Goal: Task Accomplishment & Management: Manage account settings

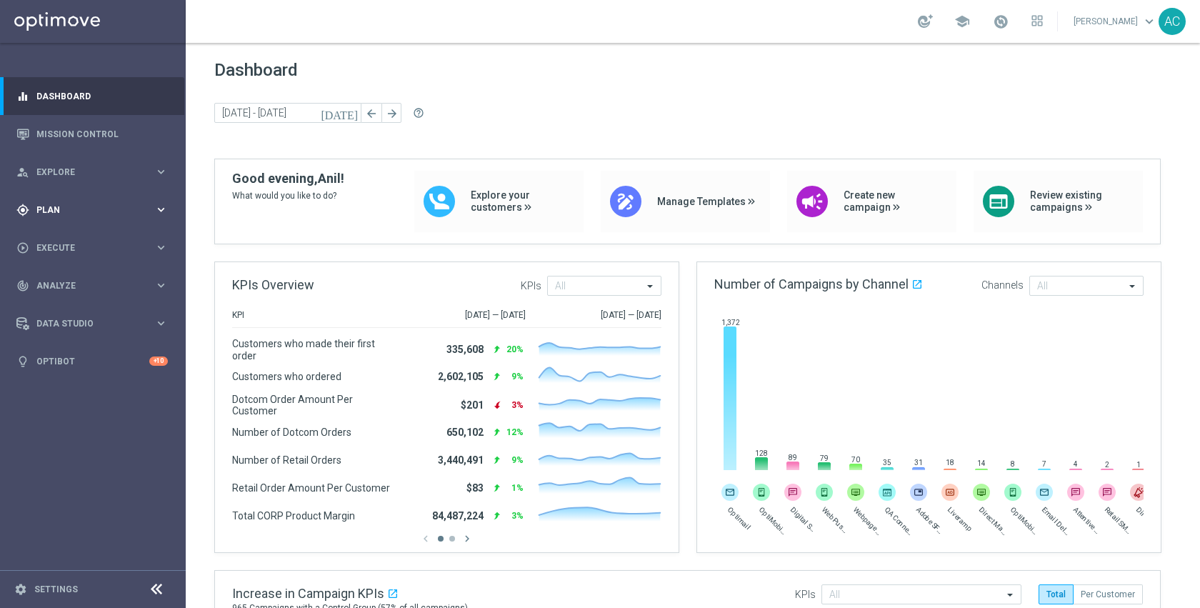
click at [88, 209] on span "Plan" at bounding box center [95, 210] width 118 height 9
click at [81, 238] on link "Target Groups" at bounding box center [92, 239] width 111 height 11
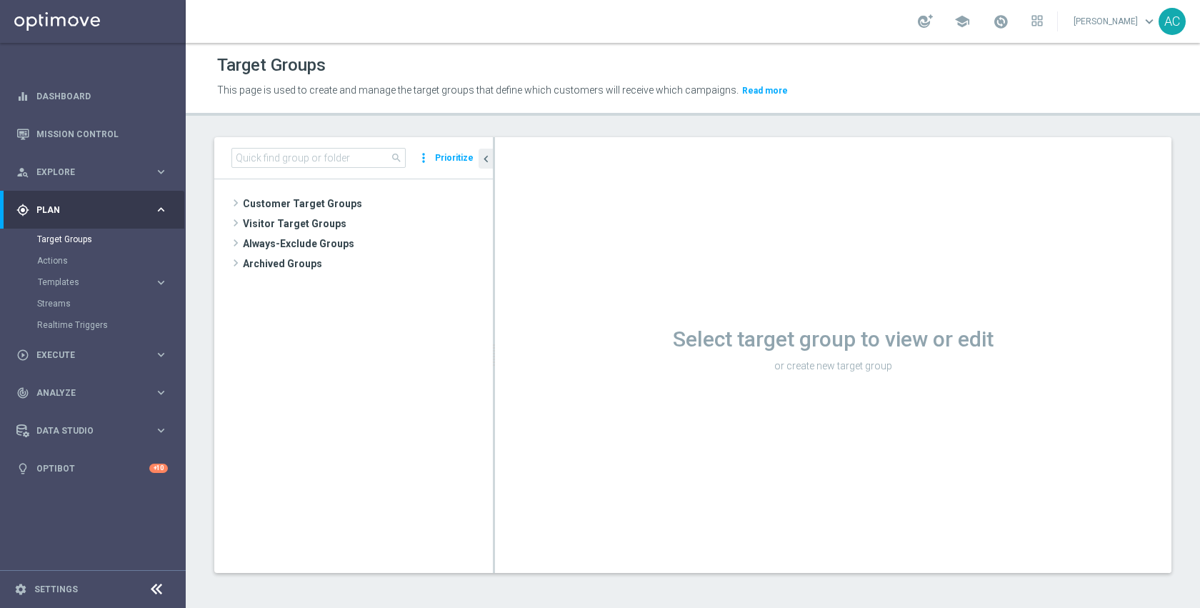
click at [371, 398] on tree-viewport "Customer Target Groups library_add create_new_folder" at bounding box center [353, 375] width 279 height 393
click at [71, 176] on div "person_search Explore" at bounding box center [85, 172] width 138 height 13
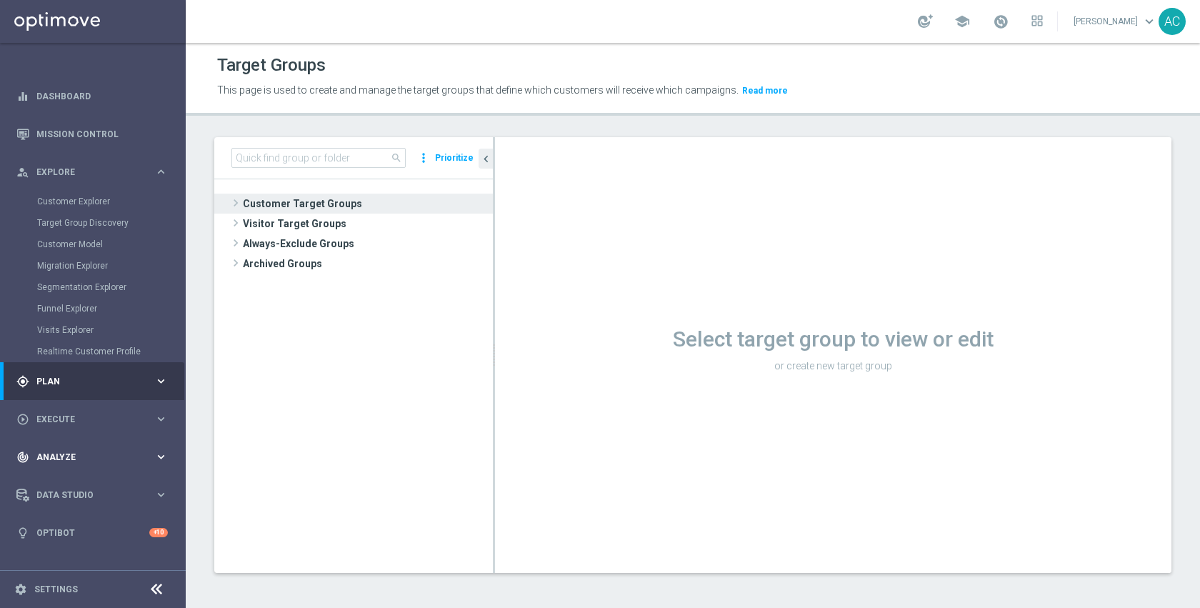
click at [74, 448] on div "track_changes Analyze keyboard_arrow_right" at bounding box center [92, 457] width 184 height 38
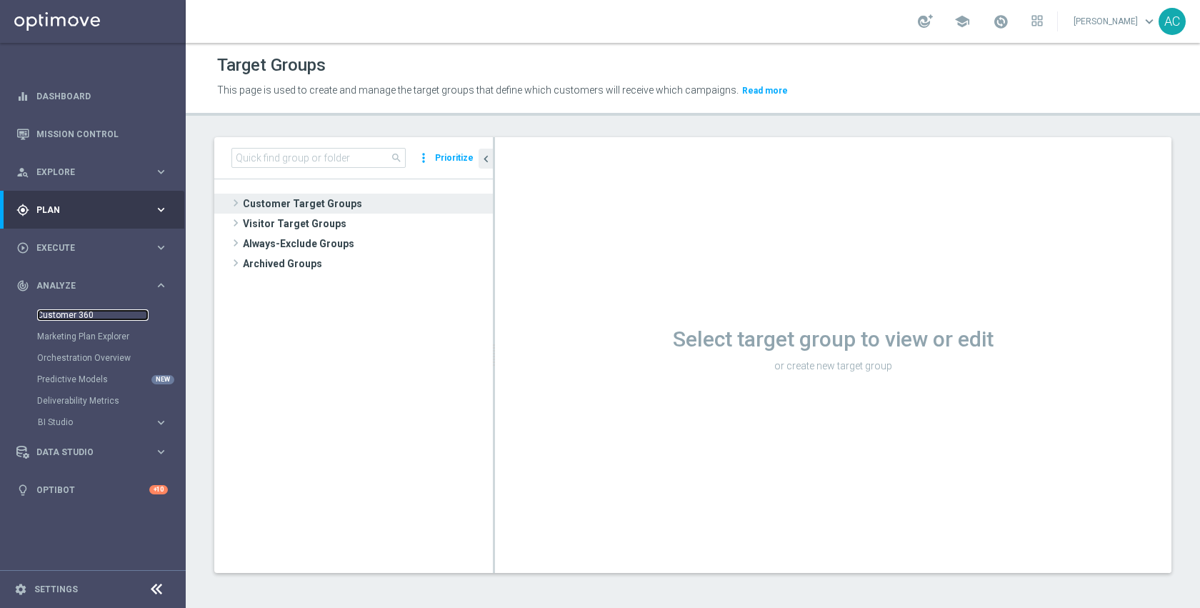
click at [74, 318] on link "Customer 360" at bounding box center [92, 314] width 111 height 11
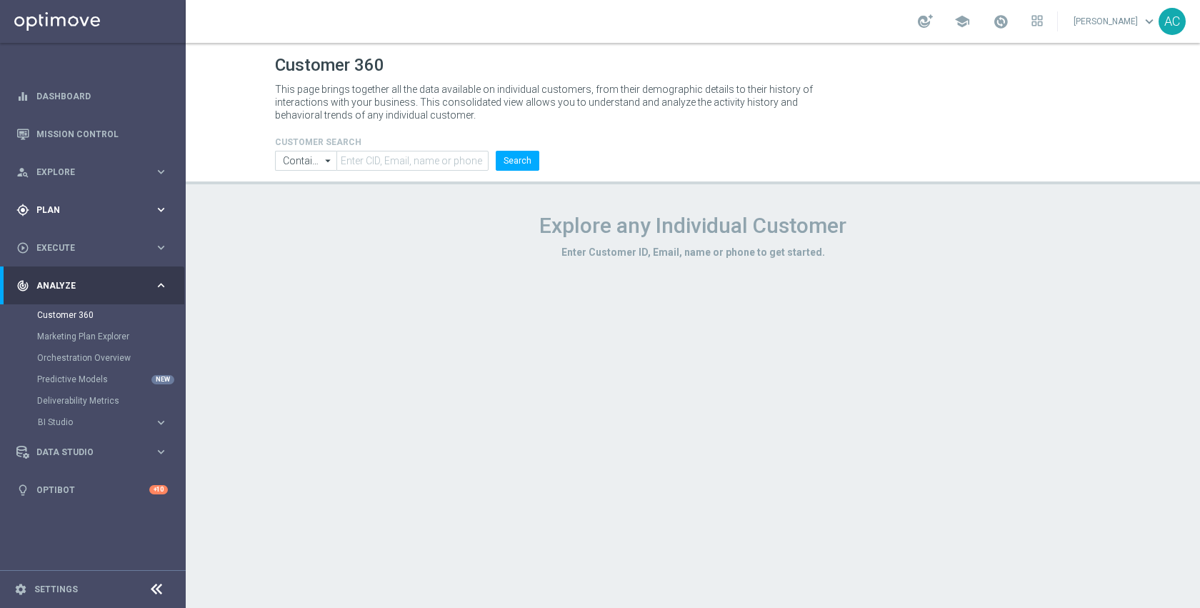
click at [78, 204] on div "gps_fixed Plan" at bounding box center [85, 210] width 138 height 13
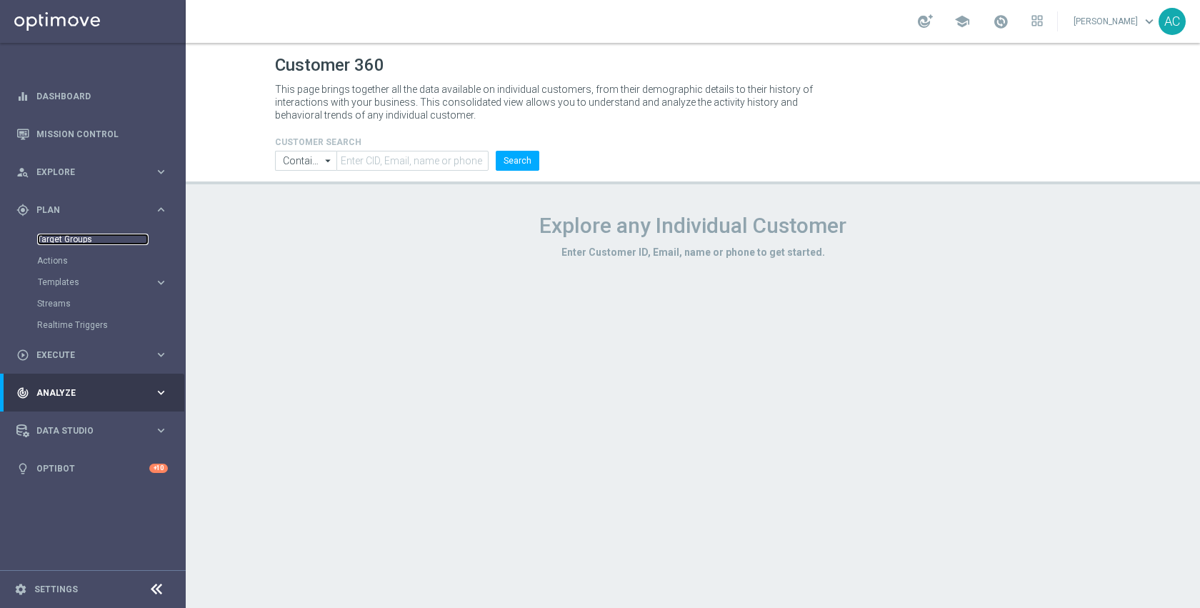
click at [73, 236] on link "Target Groups" at bounding box center [92, 239] width 111 height 11
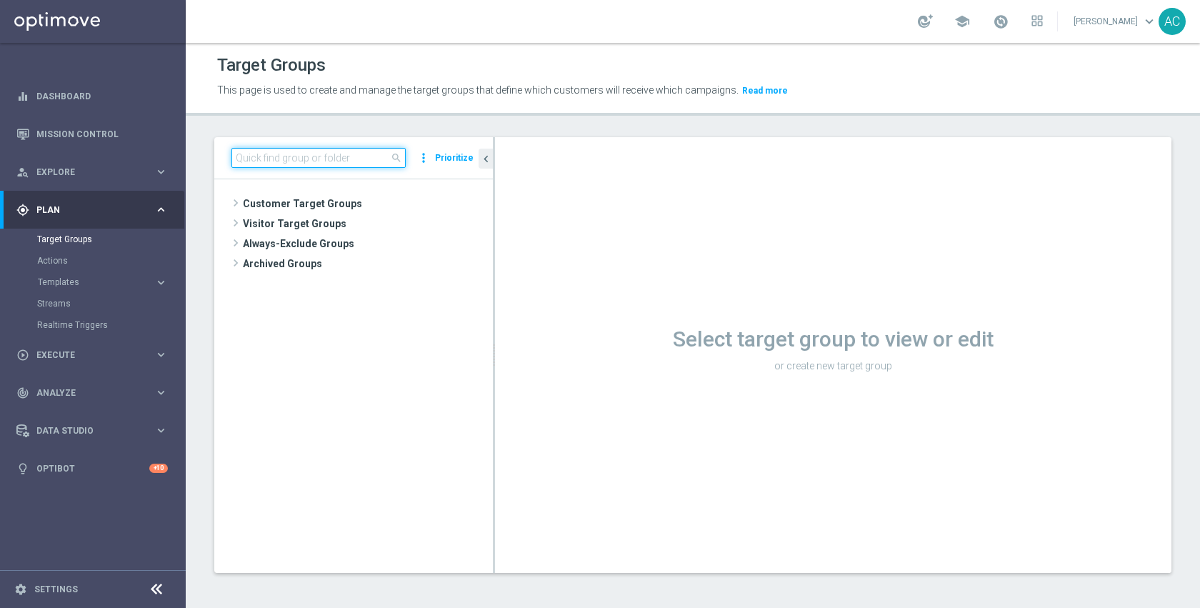
click at [341, 161] on input at bounding box center [318, 158] width 174 height 20
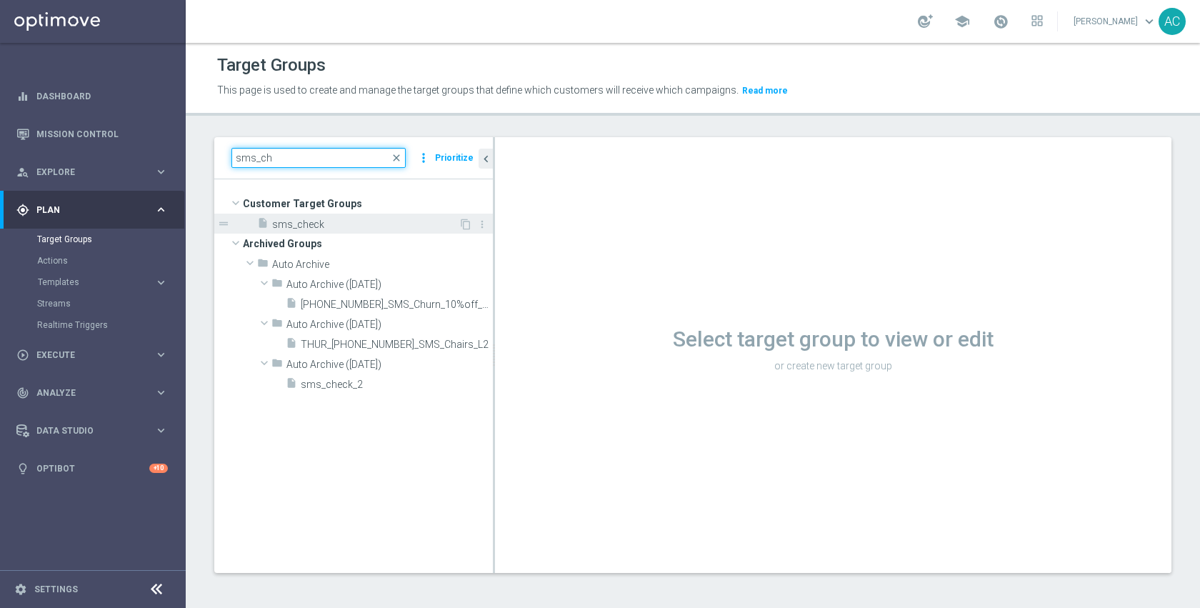
type input "sms_ch"
click at [372, 231] on div "insert_drive_file sms_check" at bounding box center [357, 224] width 201 height 20
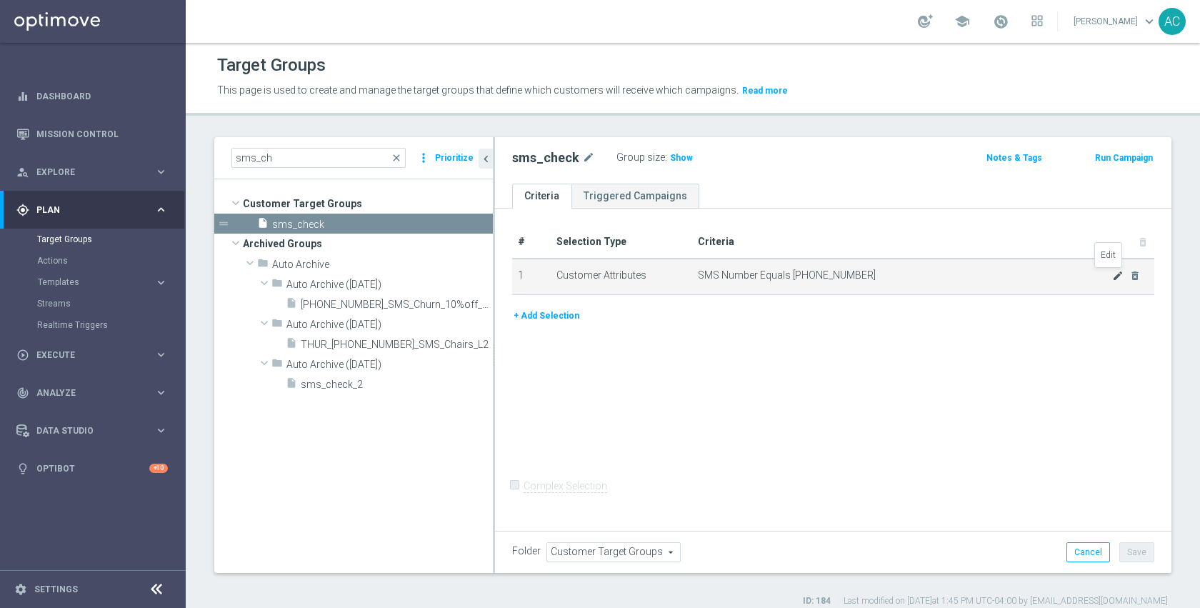
click at [1112, 274] on icon "mode_edit" at bounding box center [1117, 275] width 11 height 11
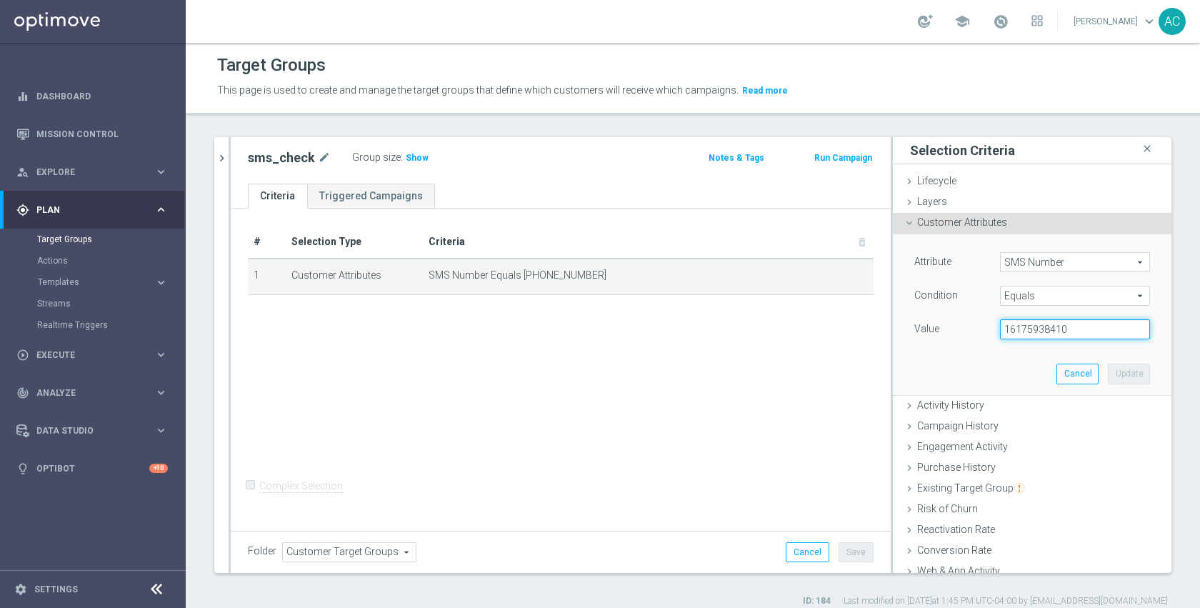
drag, startPoint x: 996, startPoint y: 331, endPoint x: 1087, endPoint y: 333, distance: 91.4
click at [1087, 333] on input "16175938410" at bounding box center [1075, 329] width 150 height 20
paste input "[PHONE_NUMBER]"
click at [1017, 331] on input "[PHONE_NUMBER]" at bounding box center [1075, 329] width 150 height 20
click at [1035, 331] on input "1310490-6733" at bounding box center [1075, 329] width 150 height 20
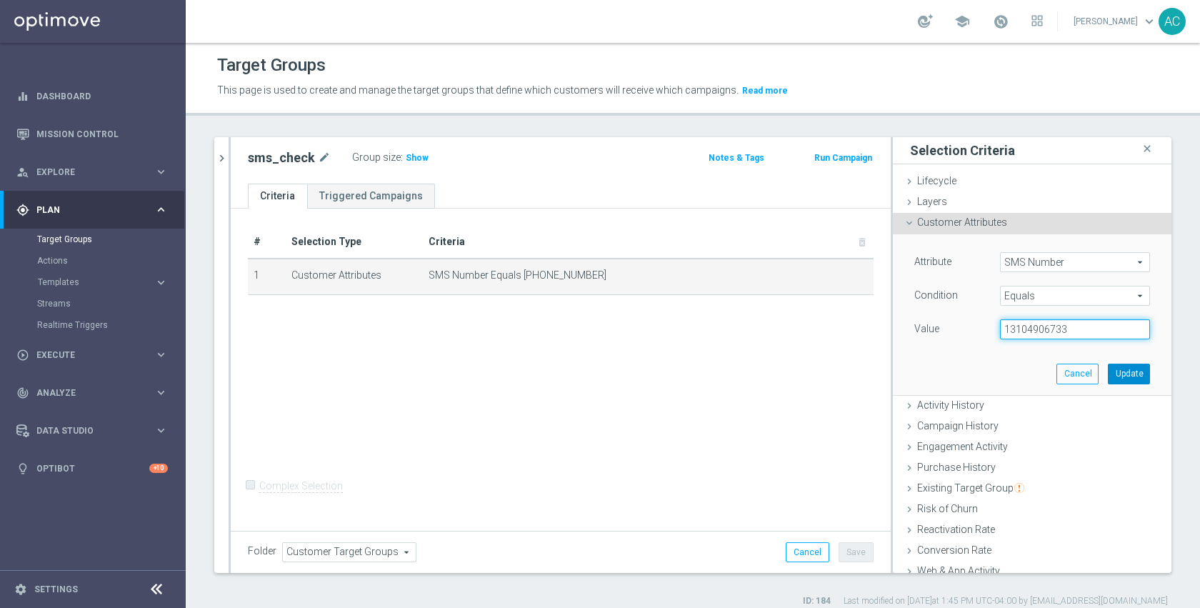
type input "13104906733"
drag, startPoint x: 1091, startPoint y: 373, endPoint x: 964, endPoint y: 325, distance: 135.2
click at [1108, 373] on button "Update" at bounding box center [1129, 374] width 42 height 20
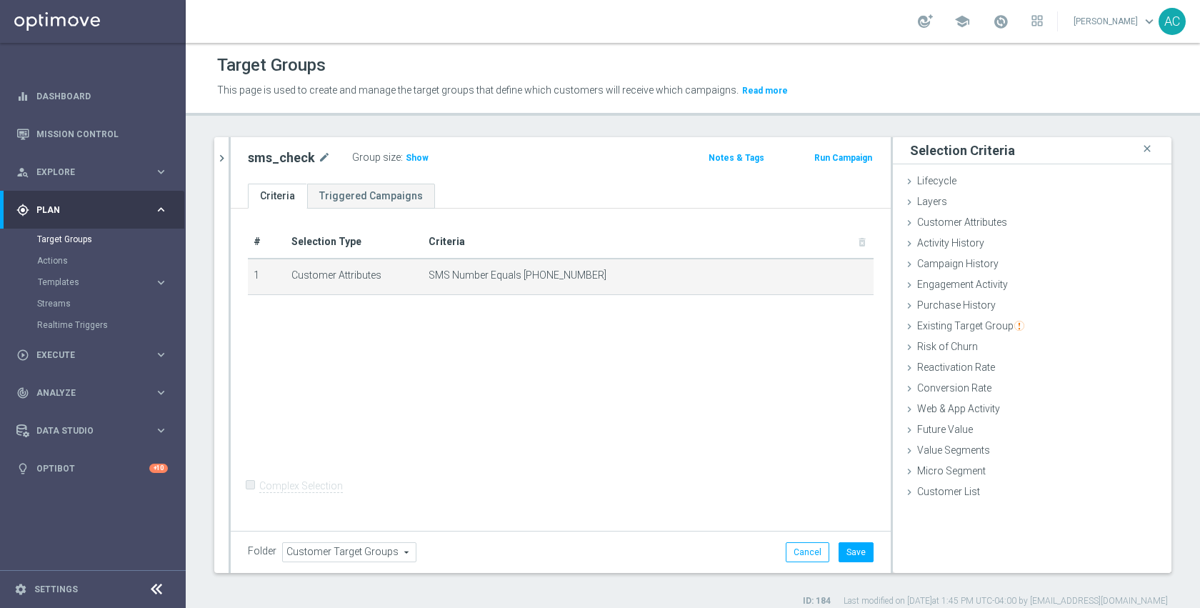
click at [413, 157] on span "Show" at bounding box center [417, 158] width 23 height 10
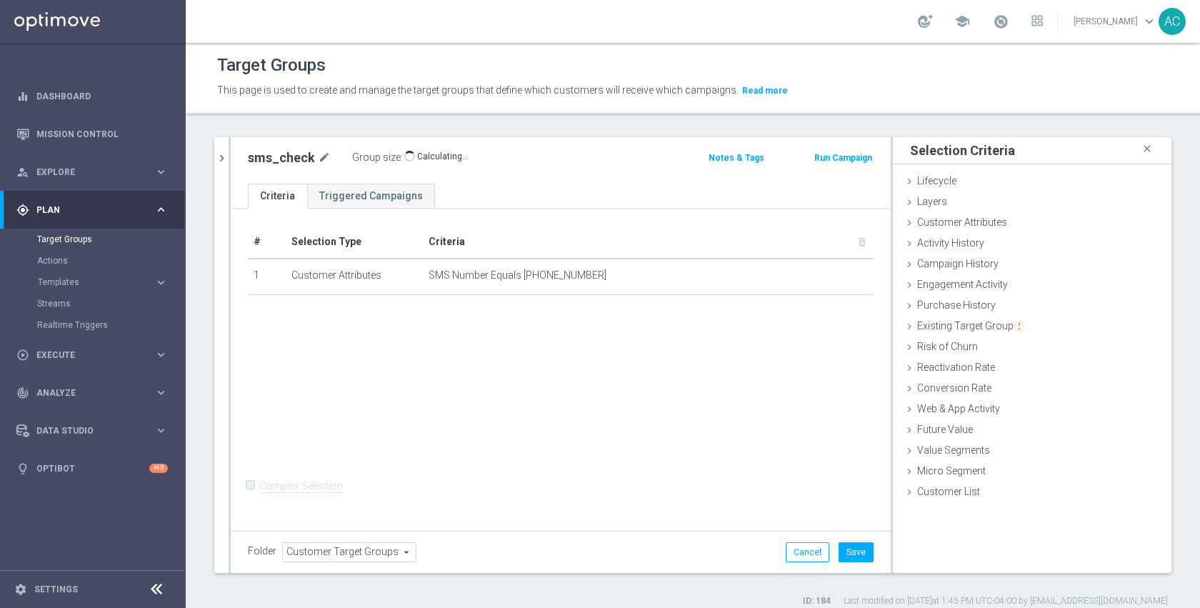
click at [786, 453] on div "# Selection Type Criteria delete_forever 1 Customer Attributes SMS Number Equal…" at bounding box center [561, 368] width 660 height 319
click at [858, 556] on button "Save" at bounding box center [856, 552] width 35 height 20
click at [791, 497] on form "Complex Selection Invalid Expression" at bounding box center [561, 501] width 626 height 53
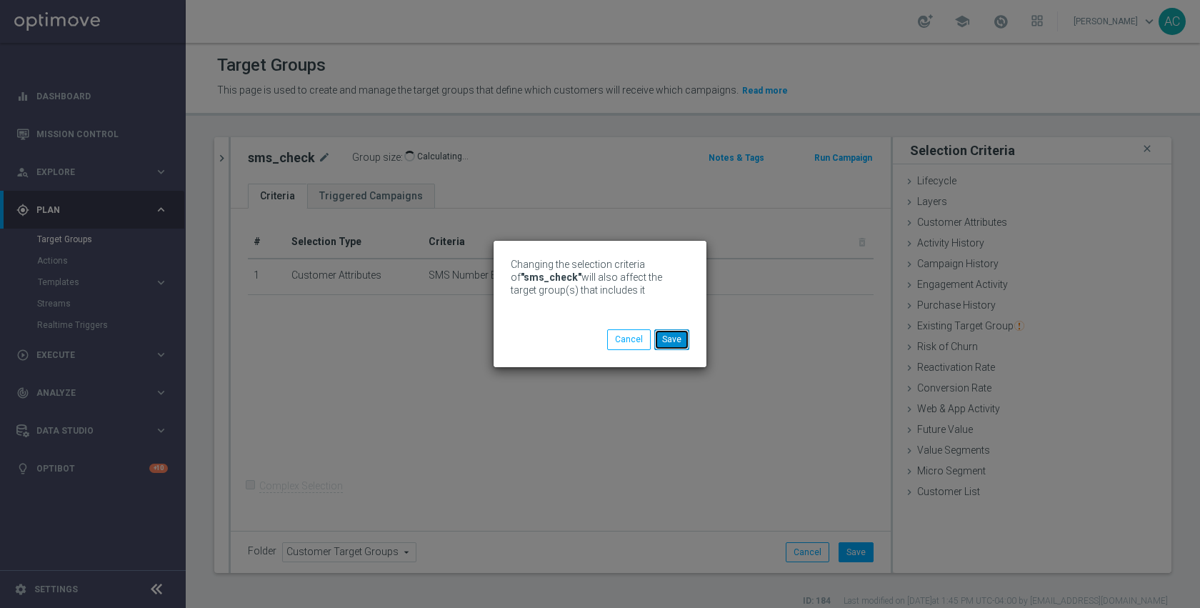
click at [669, 342] on button "Save" at bounding box center [671, 339] width 35 height 20
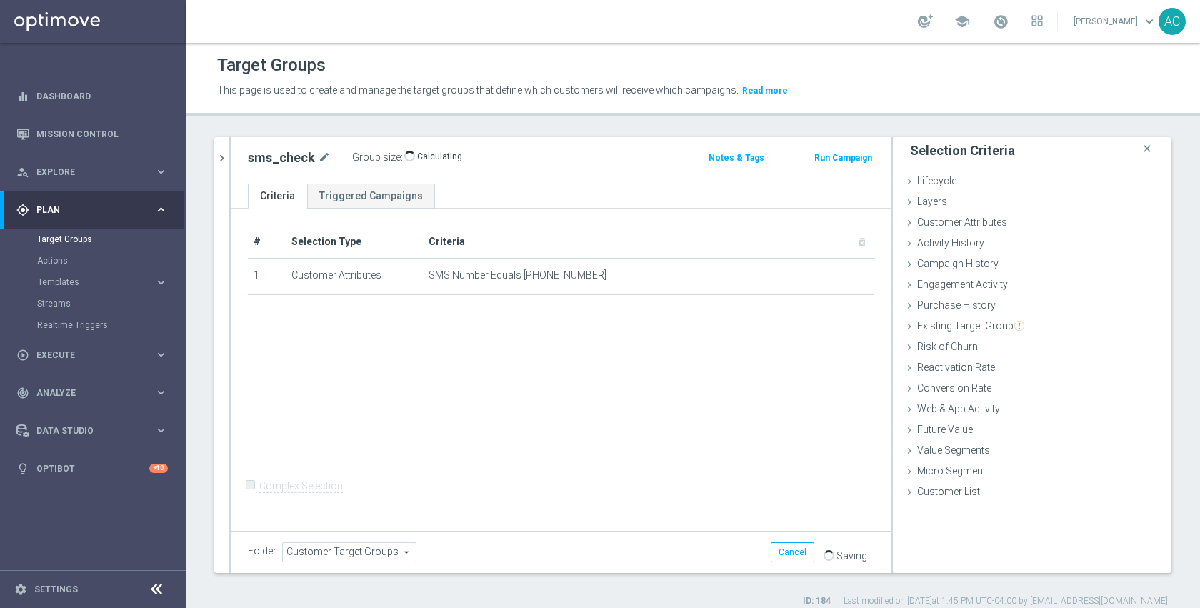
click at [638, 401] on div "# Selection Type Criteria delete_forever 1 Customer Attributes SMS Number Equal…" at bounding box center [561, 368] width 660 height 319
click at [609, 423] on div "# Selection Type Criteria delete_forever 1 Customer Attributes SMS Number Equal…" at bounding box center [561, 368] width 660 height 319
click at [697, 386] on div "# Selection Type Criteria delete_forever 1 Customer Attributes SMS Number Equal…" at bounding box center [561, 368] width 660 height 319
click at [1024, 215] on div "Customer Attributes done selection updated" at bounding box center [1032, 223] width 279 height 21
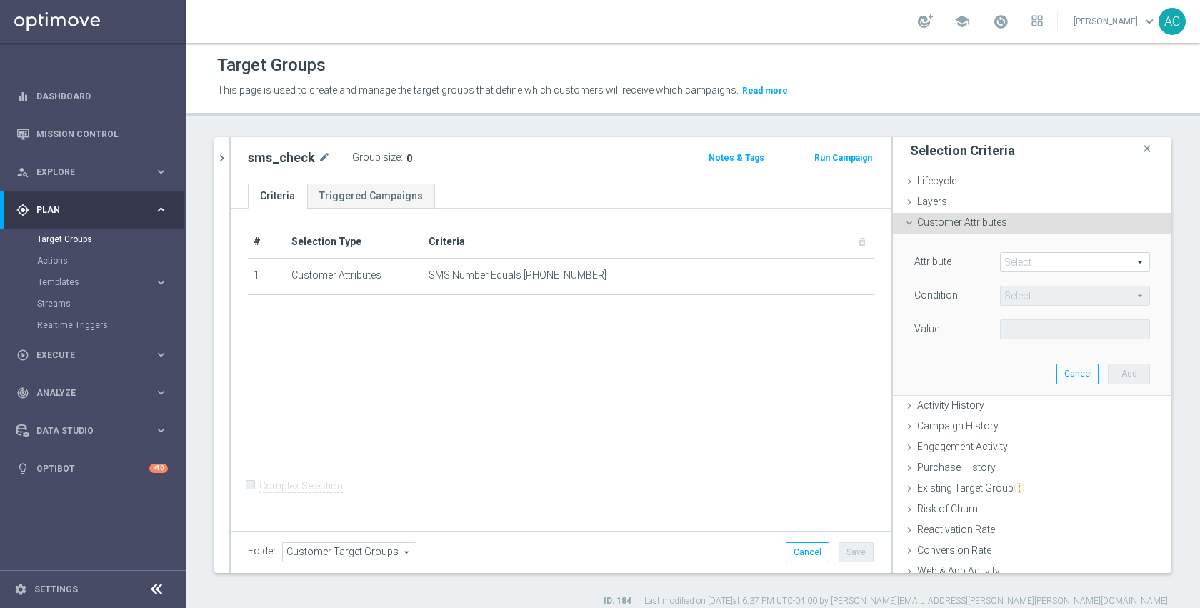
click at [1020, 257] on span at bounding box center [1075, 262] width 149 height 19
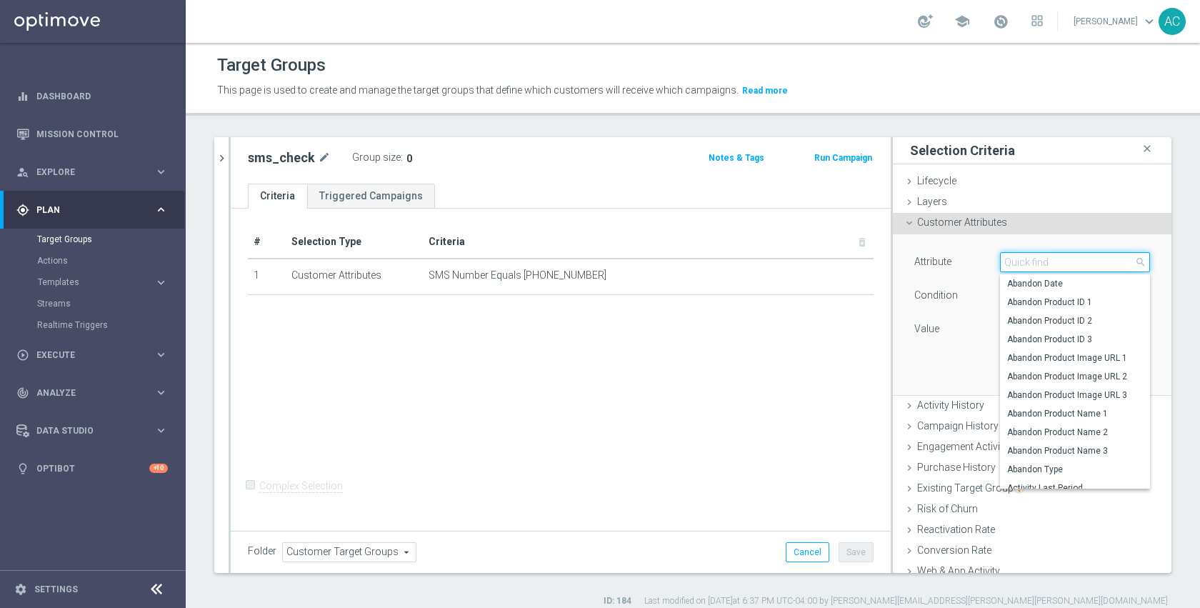
click at [1020, 257] on input "search" at bounding box center [1075, 262] width 150 height 20
type input "name"
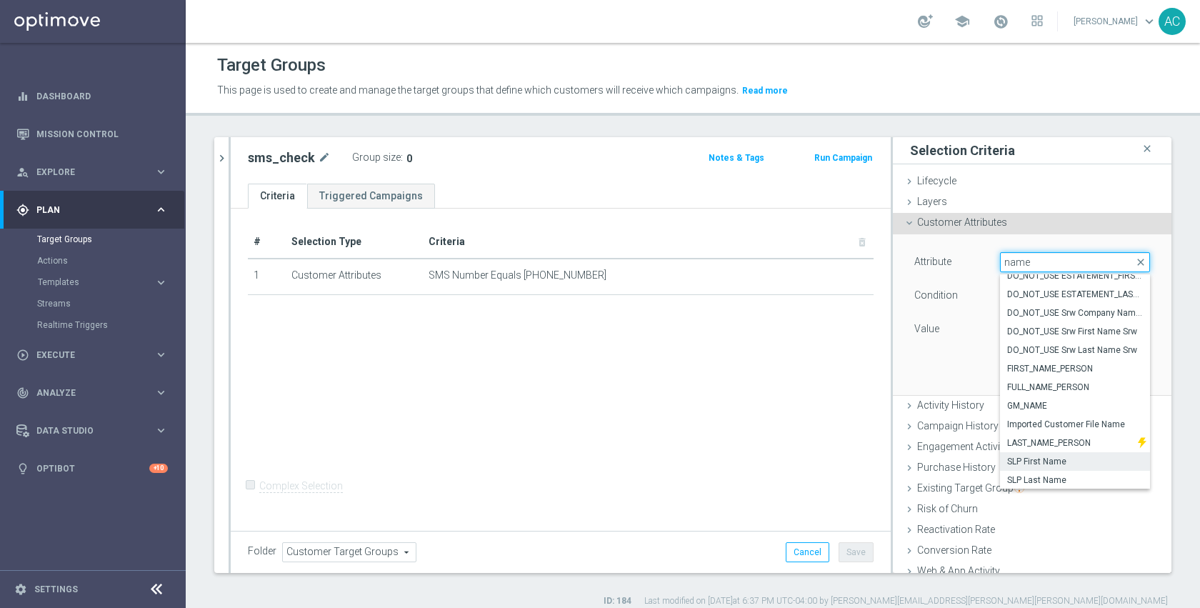
scroll to position [134, 0]
click at [1046, 478] on span "SLP Last Name" at bounding box center [1075, 479] width 136 height 11
type input "SLP Last Name"
type input "Equals"
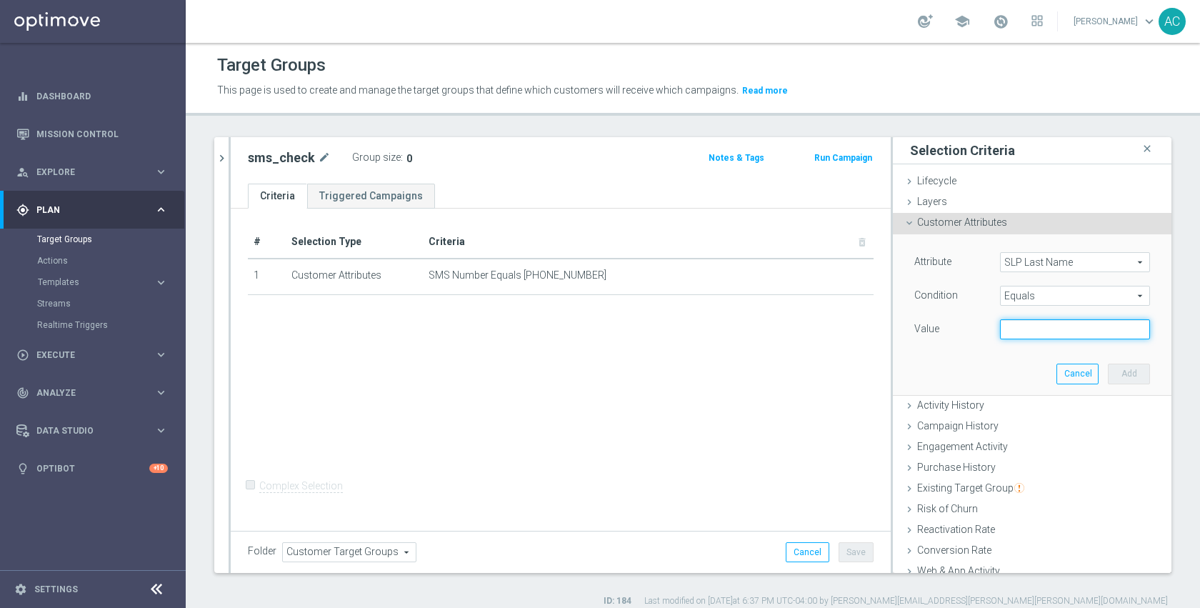
click at [1034, 328] on input "text" at bounding box center [1075, 329] width 150 height 20
paste input "Oelberger"
type input "Oelberger"
click at [1108, 370] on button "Add" at bounding box center [1129, 374] width 42 height 20
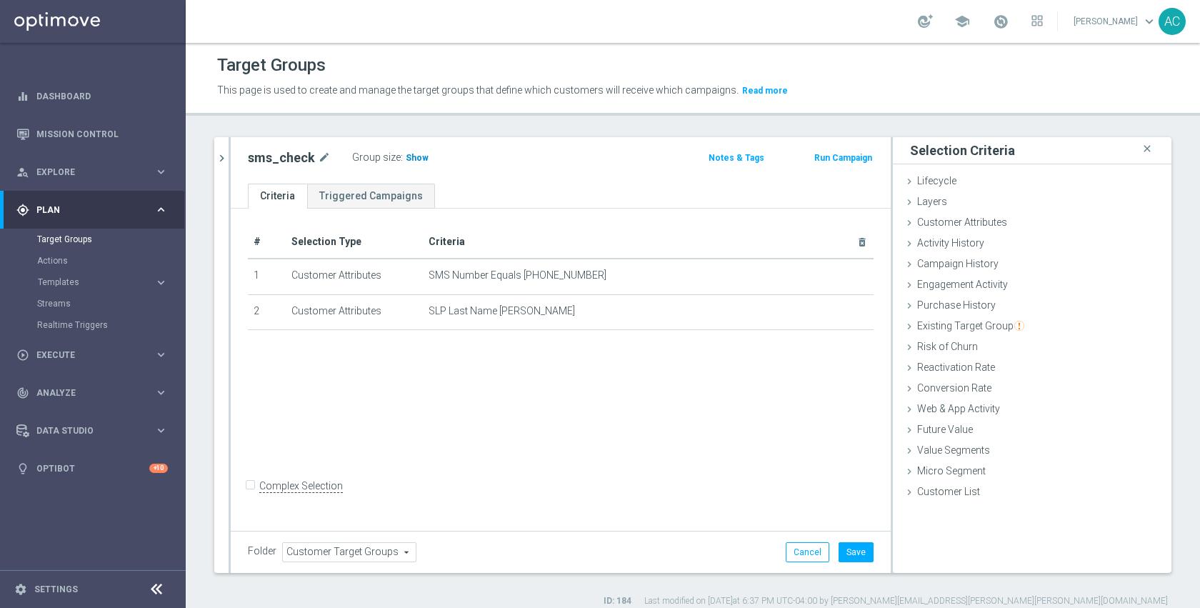
click at [419, 155] on span "Show" at bounding box center [417, 158] width 23 height 10
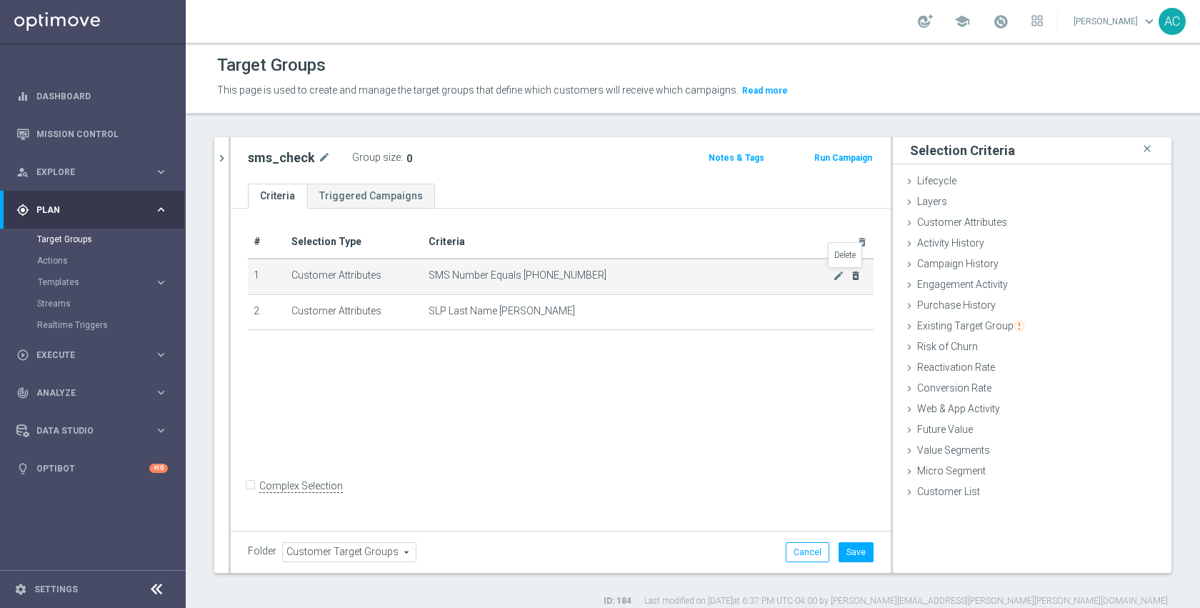
click at [850, 278] on icon "delete_forever" at bounding box center [855, 275] width 11 height 11
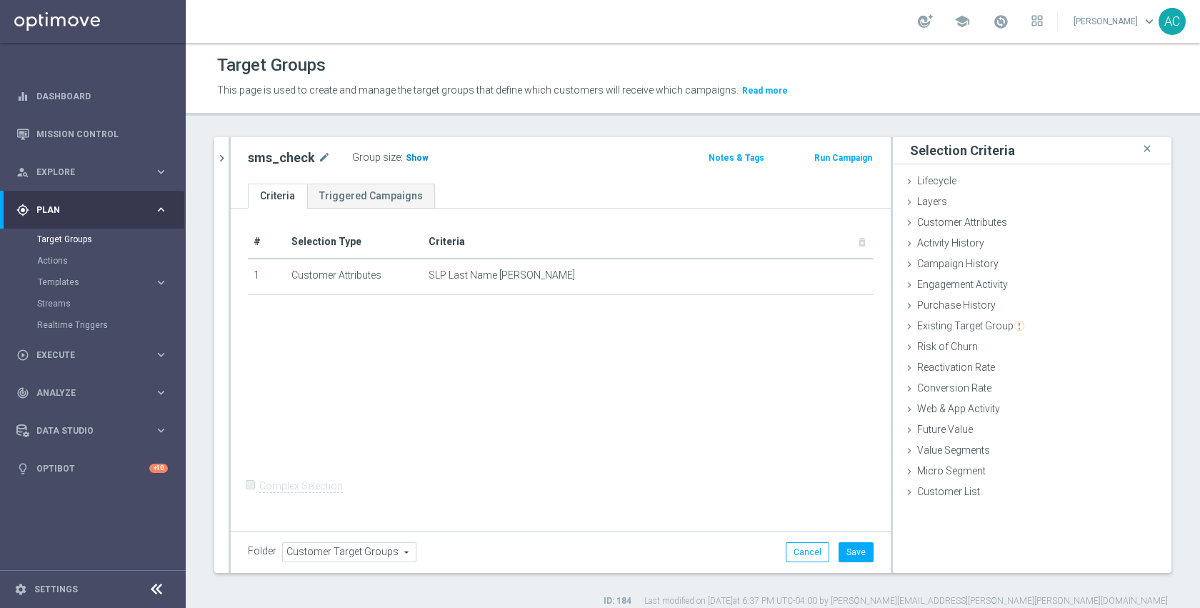
click at [411, 159] on span "Show" at bounding box center [417, 158] width 23 height 10
click at [550, 170] on div "sms_check mode_edit Group size : Show Calculating… Notes & Tags Run Campaign" at bounding box center [561, 160] width 660 height 46
click at [841, 548] on button "Save" at bounding box center [856, 552] width 35 height 20
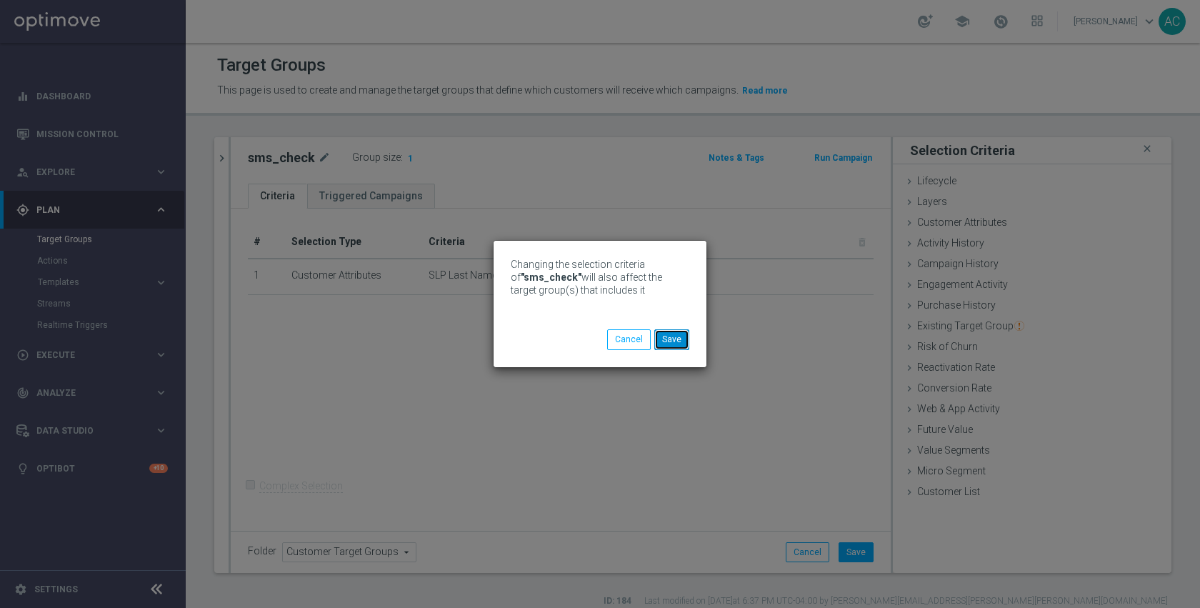
click at [667, 339] on button "Save" at bounding box center [671, 339] width 35 height 20
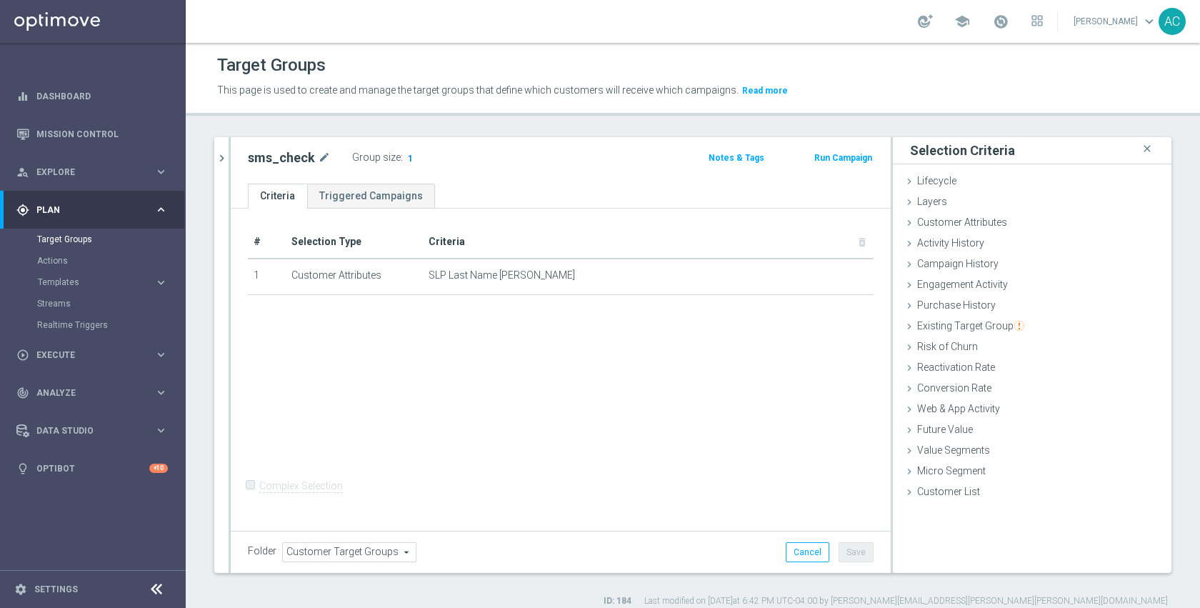
click at [406, 157] on span "1" at bounding box center [410, 160] width 8 height 14
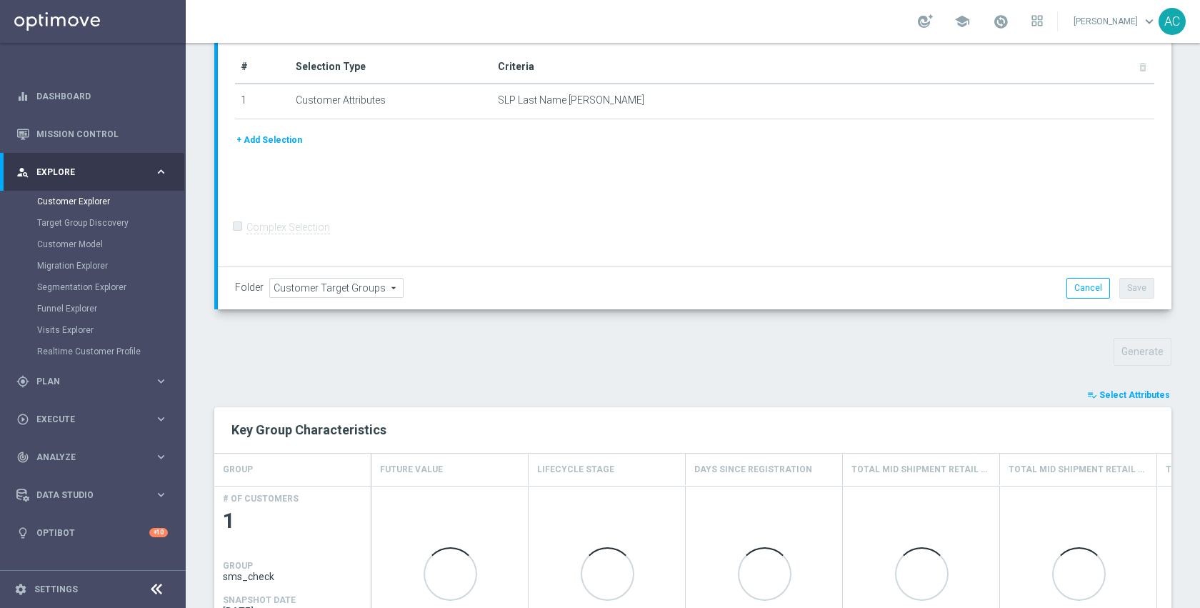
scroll to position [323, 0]
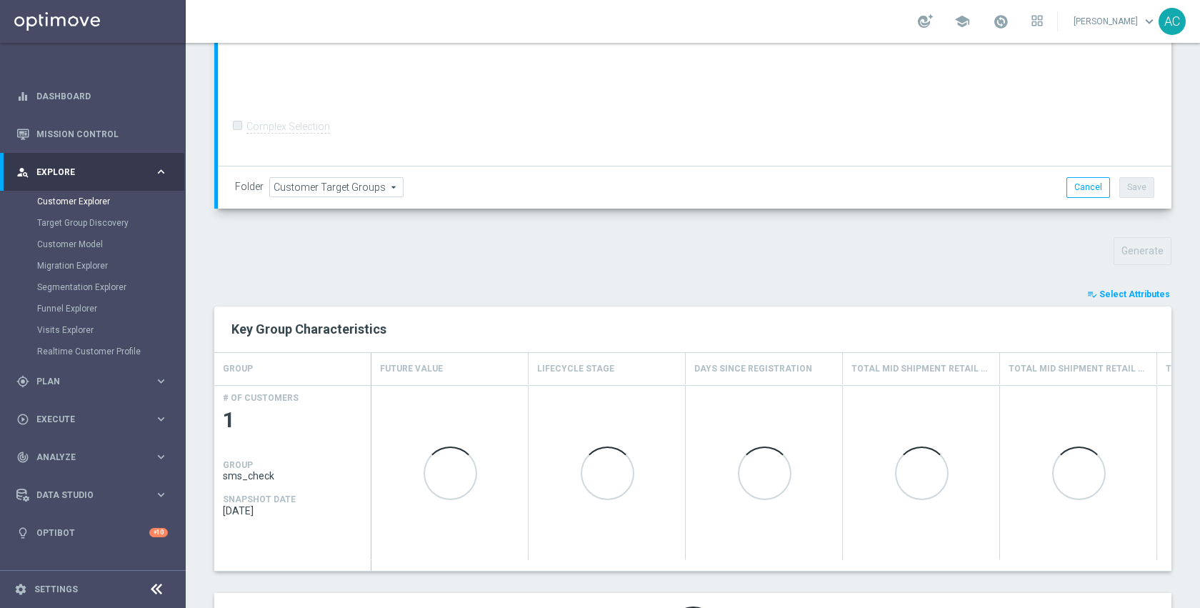
click at [1131, 290] on span "Select Attributes" at bounding box center [1134, 294] width 71 height 10
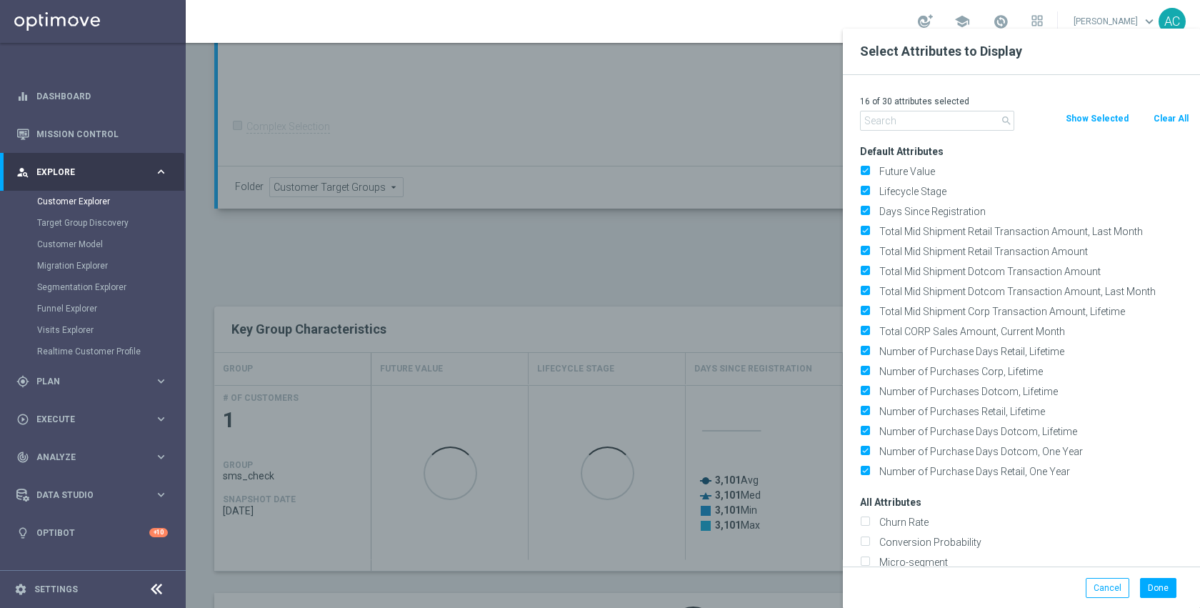
click at [1169, 114] on button "Clear All" at bounding box center [1171, 119] width 38 height 16
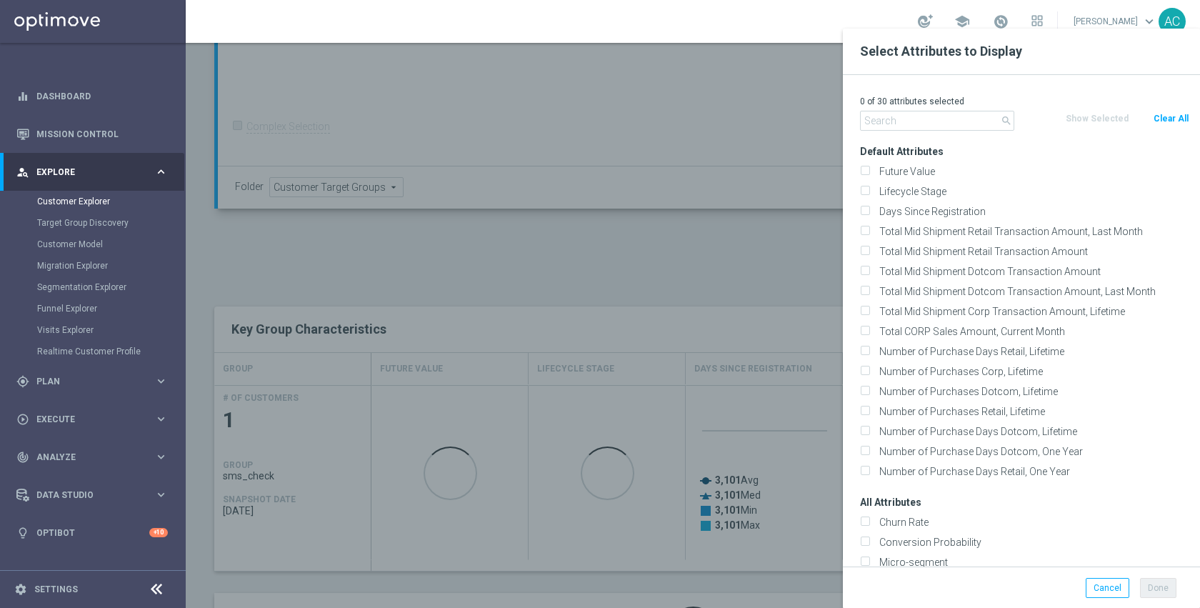
checkbox input "false"
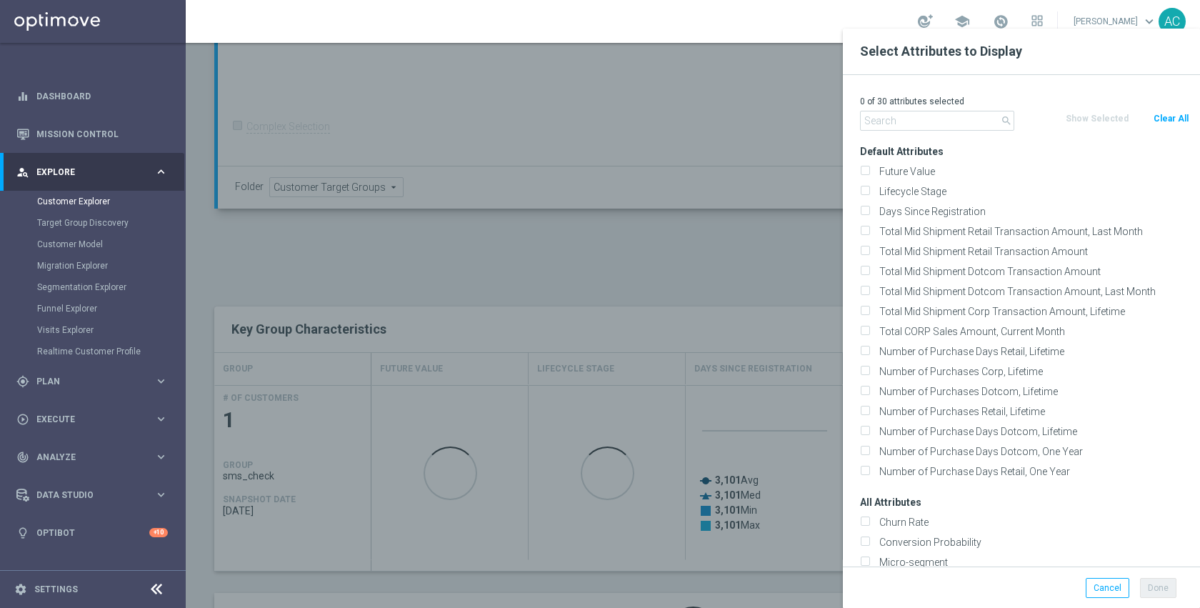
checkbox input "false"
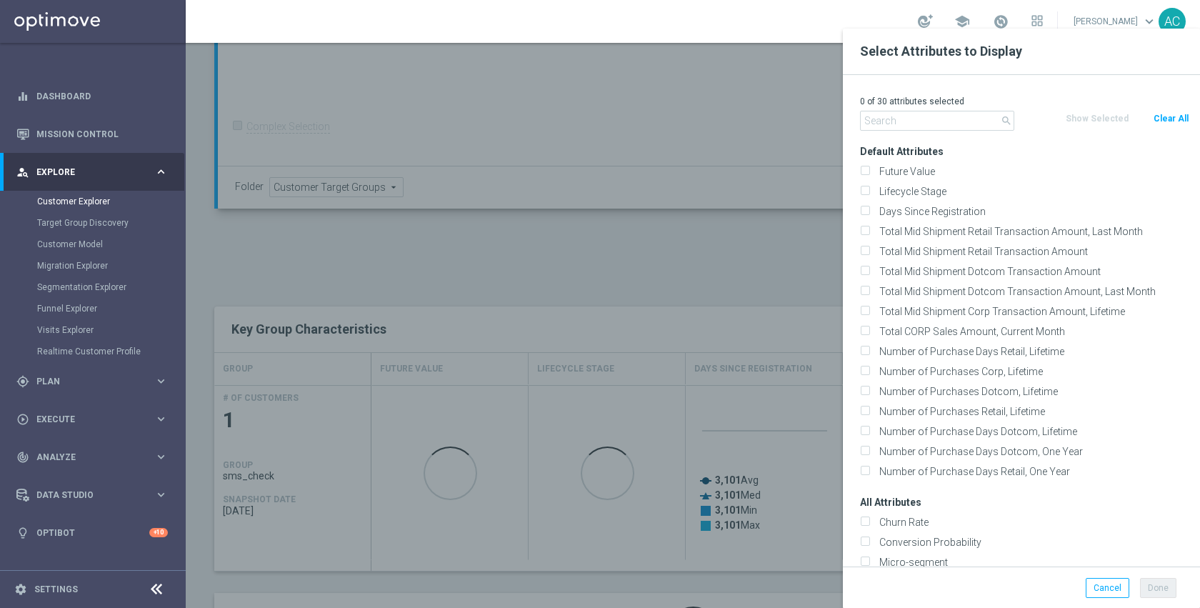
checkbox input "false"
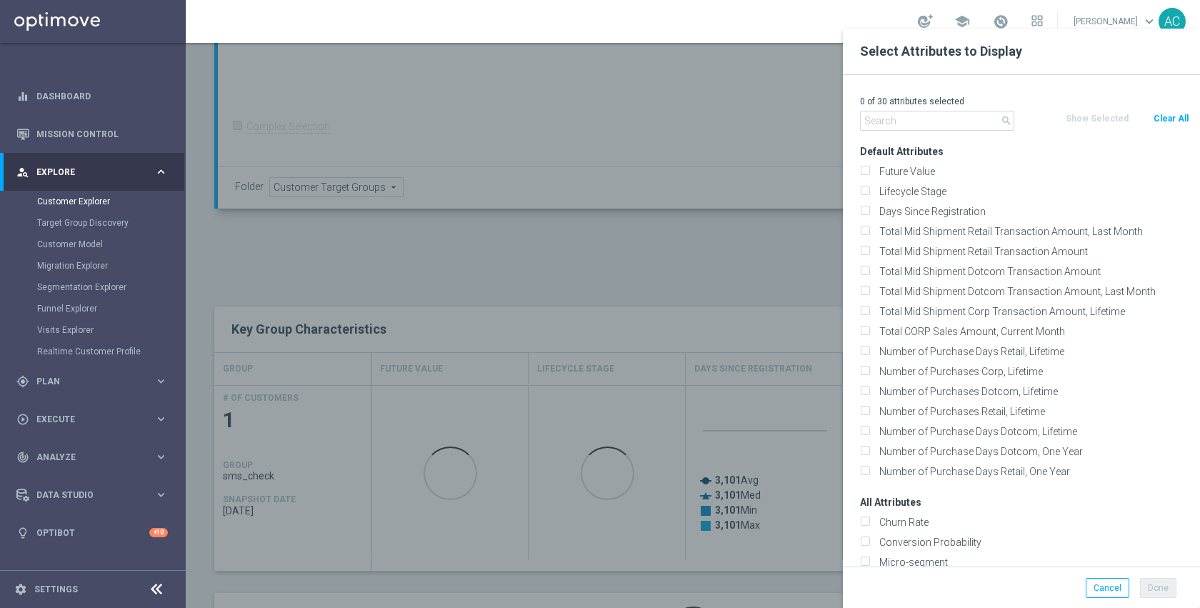
checkbox input "false"
click at [931, 119] on input "text" at bounding box center [937, 121] width 154 height 20
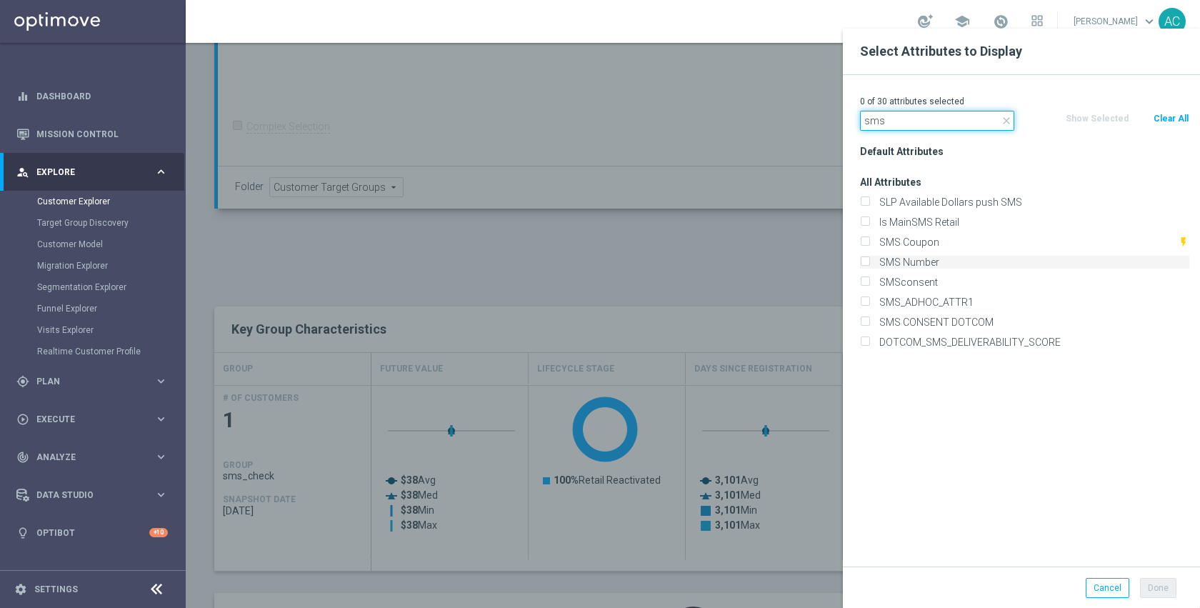
type input "sms"
click at [921, 261] on label "SMS Number" at bounding box center [1031, 262] width 315 height 13
click at [869, 261] on input "SMS Number" at bounding box center [864, 263] width 9 height 9
checkbox input "true"
click at [920, 243] on label "SMS Coupon" at bounding box center [1026, 242] width 304 height 13
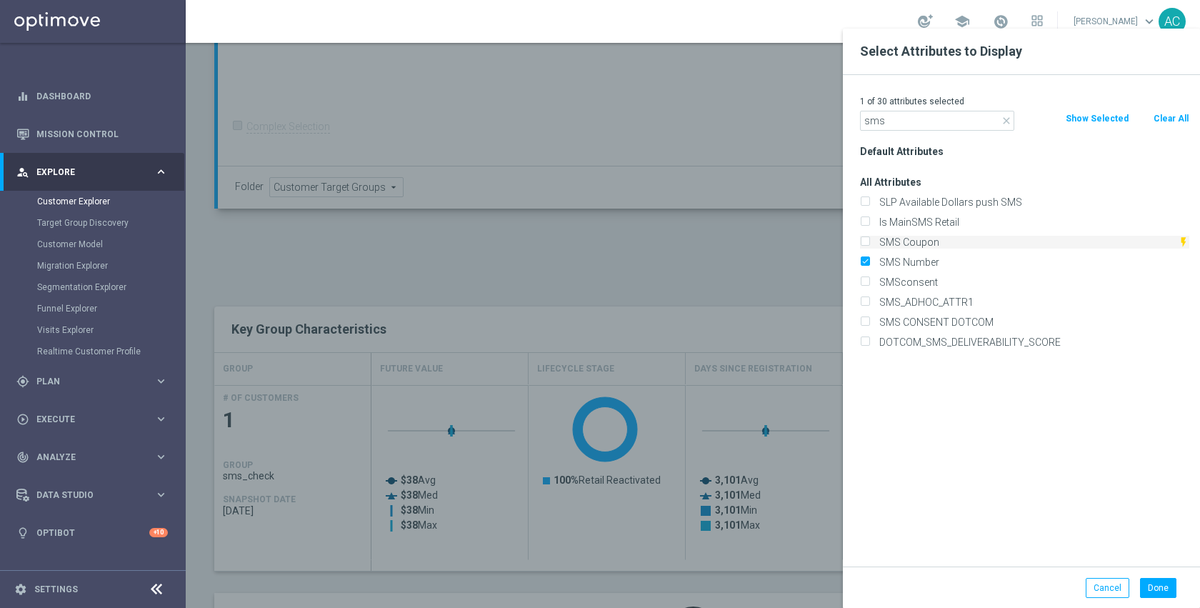
click at [869, 243] on input "SMS Coupon" at bounding box center [864, 243] width 9 height 9
checkbox input "true"
click at [914, 281] on label "SMSconsent" at bounding box center [1031, 282] width 315 height 13
click at [869, 281] on input "SMSconsent" at bounding box center [864, 283] width 9 height 9
checkbox input "true"
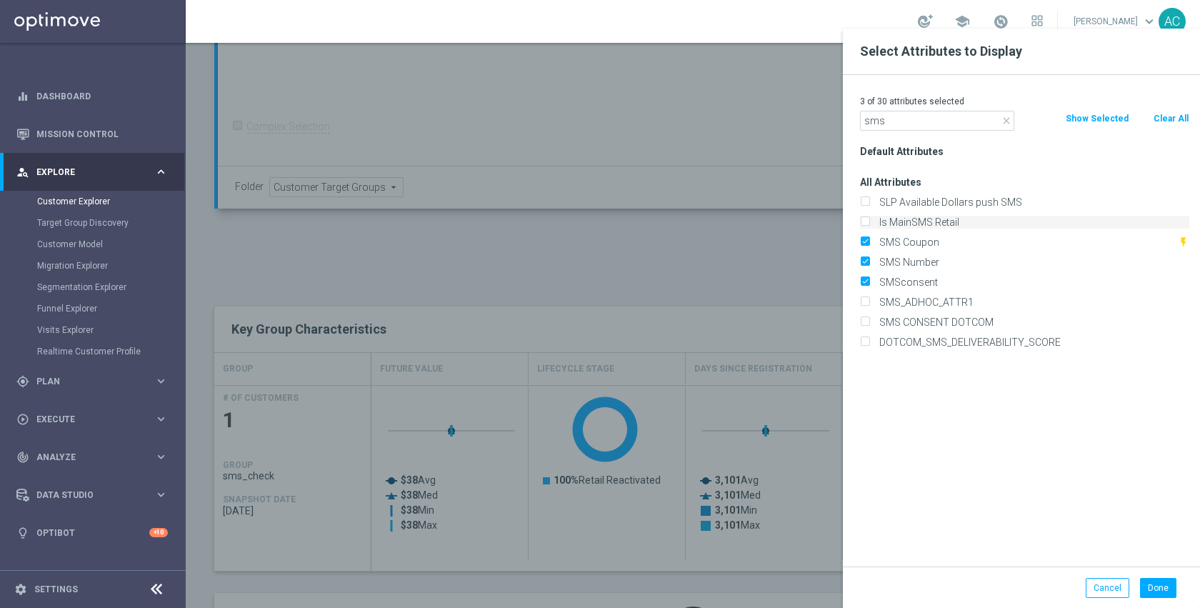
click at [916, 223] on label "Is MainSMS Retail" at bounding box center [1031, 222] width 315 height 13
click at [869, 223] on input "Is MainSMS Retail" at bounding box center [864, 223] width 9 height 9
checkbox input "true"
click at [899, 128] on input "sms" at bounding box center [937, 121] width 154 height 20
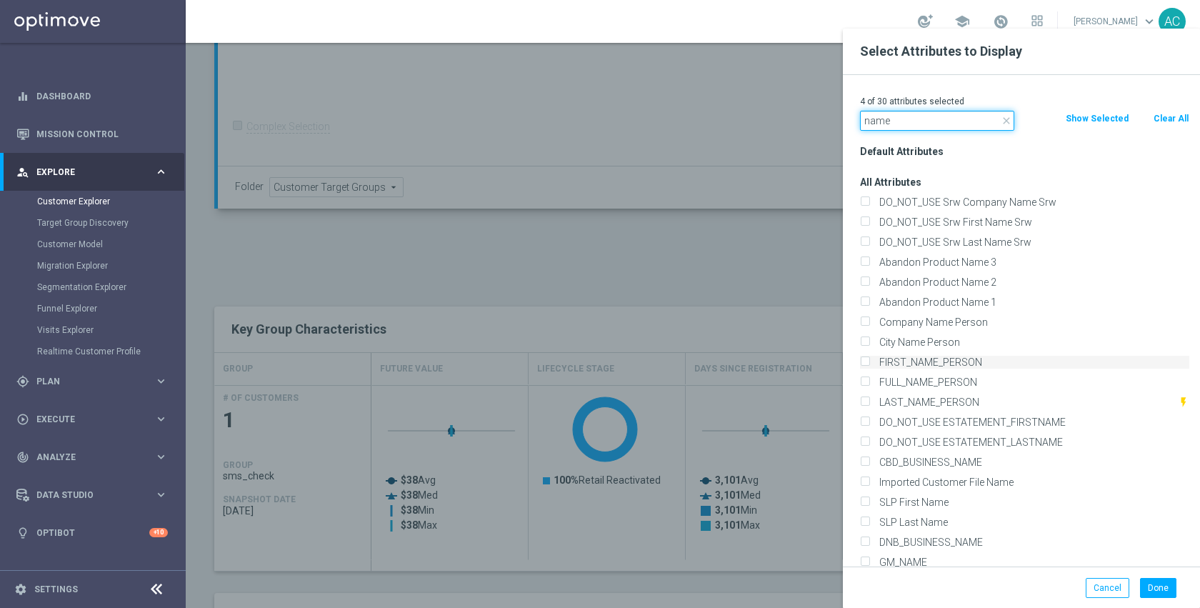
type input "name"
click at [955, 366] on label "FIRST_NAME_PERSON" at bounding box center [1031, 362] width 315 height 13
click at [869, 366] on input "FIRST_NAME_PERSON" at bounding box center [864, 363] width 9 height 9
checkbox input "true"
click at [954, 381] on label "FULL_NAME_PERSON" at bounding box center [1031, 382] width 315 height 13
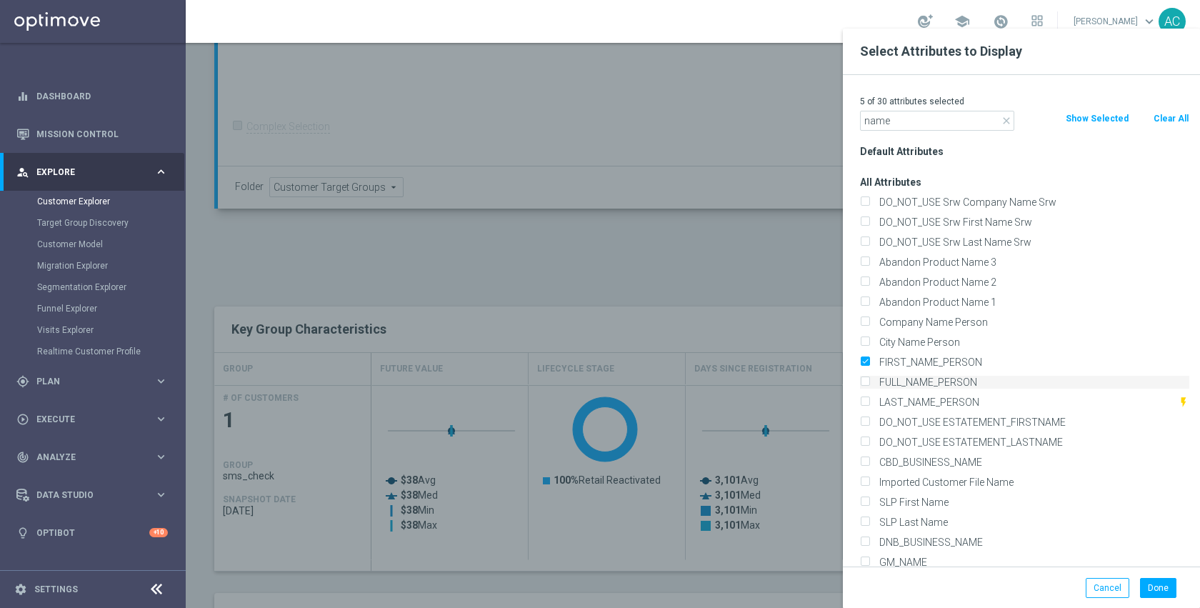
click at [869, 381] on input "FULL_NAME_PERSON" at bounding box center [864, 383] width 9 height 9
checkbox input "true"
click at [952, 401] on label "LAST_NAME_PERSON" at bounding box center [1026, 402] width 304 height 13
click at [869, 401] on input "LAST_NAME_PERSON" at bounding box center [864, 403] width 9 height 9
checkbox input "true"
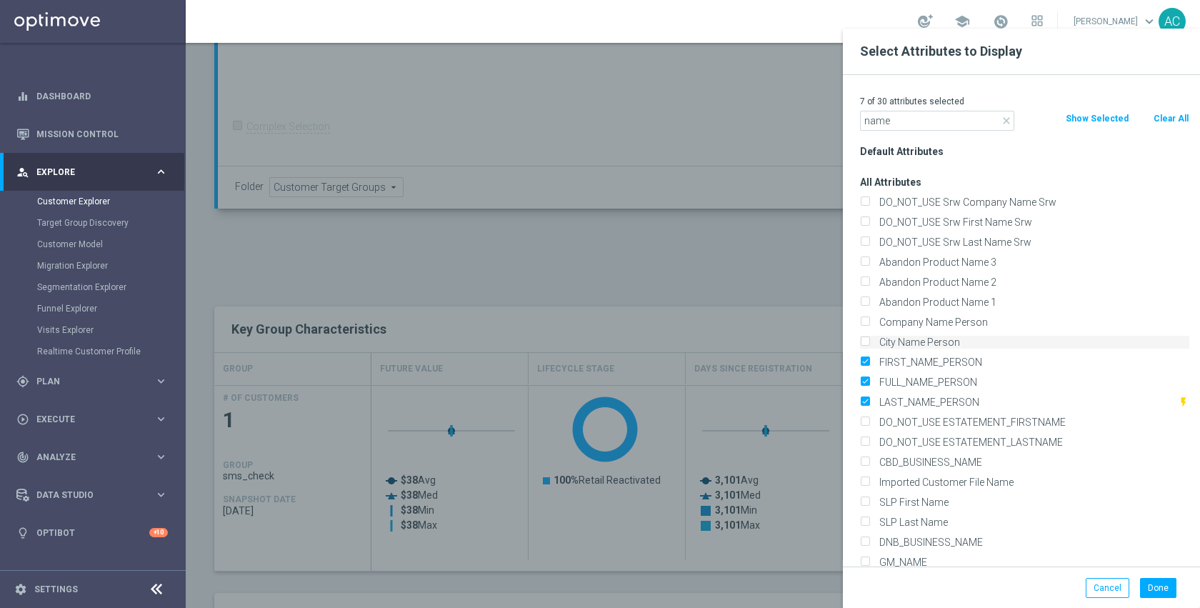
click at [936, 342] on label "City Name Person" at bounding box center [1031, 342] width 315 height 13
click at [869, 342] on input "City Name Person" at bounding box center [864, 343] width 9 height 9
checkbox input "true"
click at [934, 499] on label "SLP First Name" at bounding box center [1031, 499] width 315 height 13
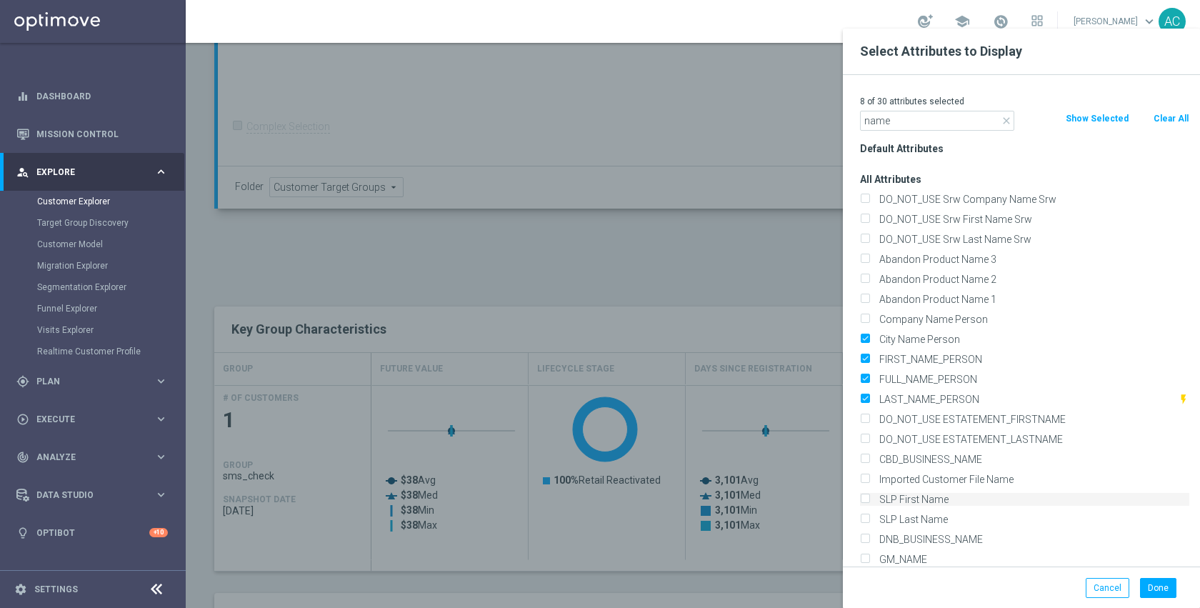
click at [869, 499] on input "SLP First Name" at bounding box center [864, 500] width 9 height 9
checkbox input "true"
click at [932, 525] on label "SLP Last Name" at bounding box center [1031, 519] width 315 height 13
click at [869, 525] on input "SLP Last Name" at bounding box center [864, 520] width 9 height 9
checkbox input "true"
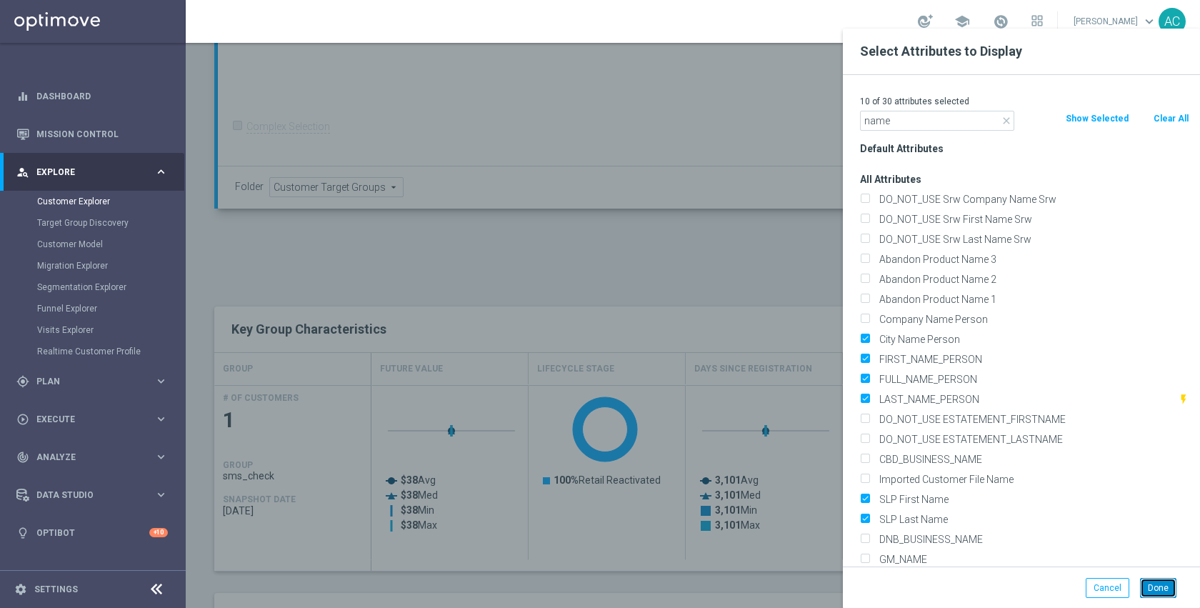
click at [1150, 586] on button "Done" at bounding box center [1158, 588] width 36 height 20
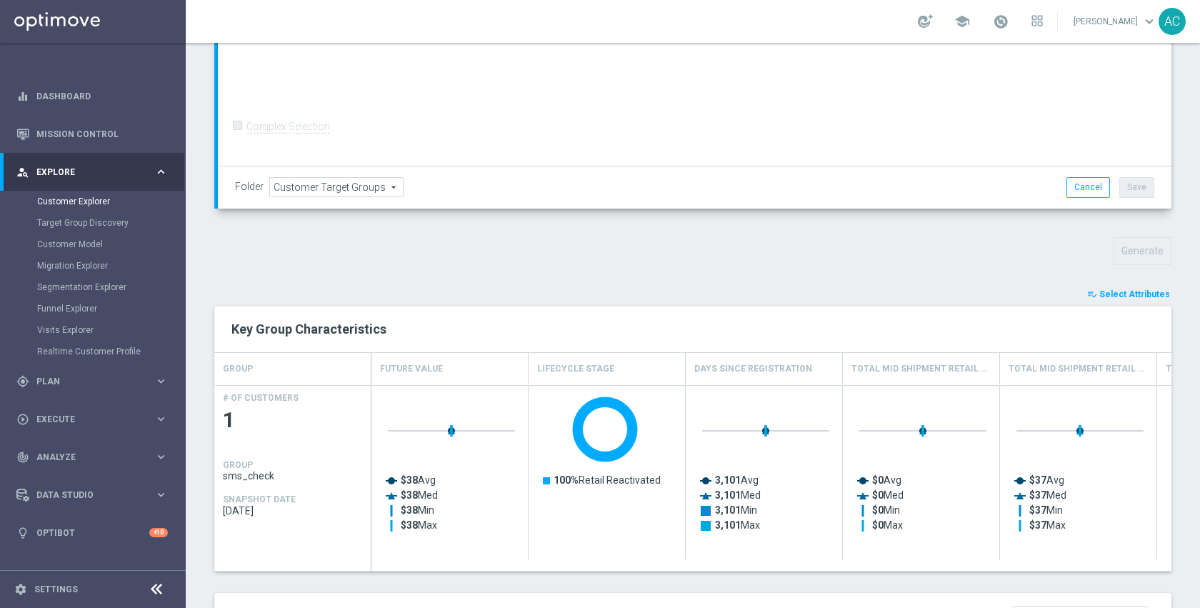
type input "Search"
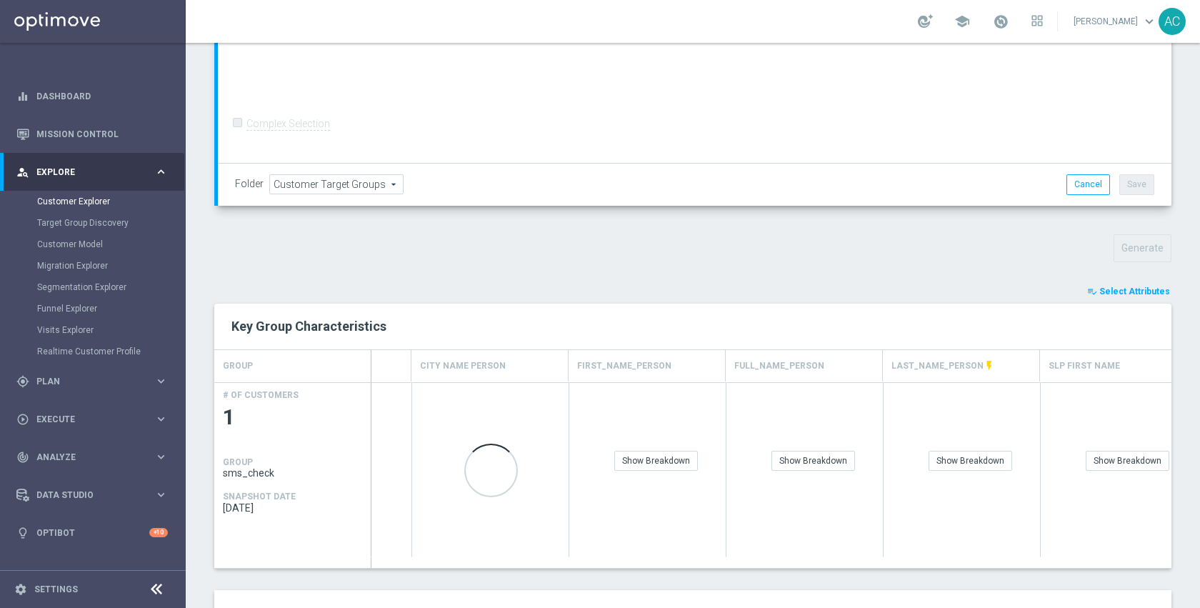
scroll to position [519, 0]
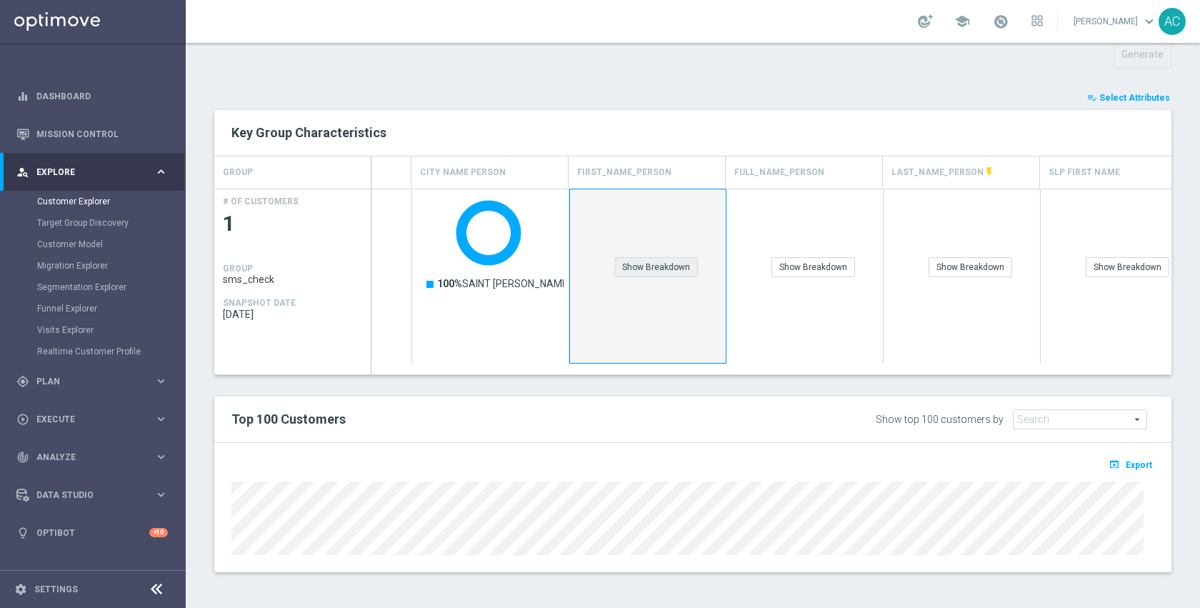
click at [659, 271] on div "Show Breakdown" at bounding box center [656, 267] width 84 height 20
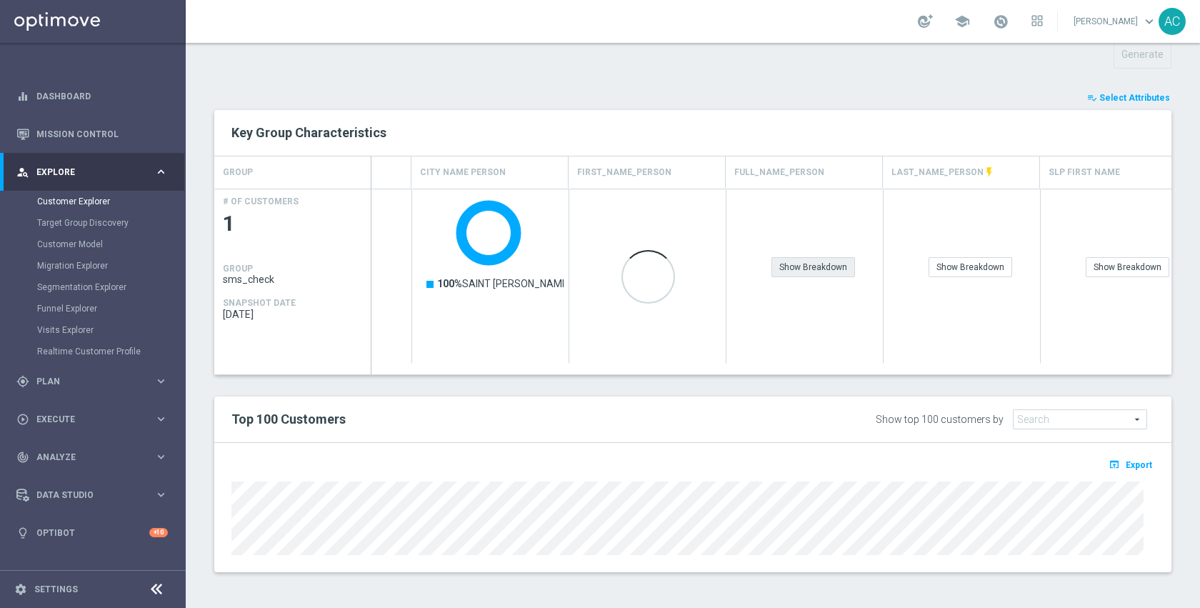
click at [814, 273] on div "Show Breakdown" at bounding box center [813, 267] width 84 height 20
click at [960, 271] on div "Show Breakdown" at bounding box center [971, 267] width 84 height 20
click at [1124, 268] on div "Show Breakdown" at bounding box center [1128, 267] width 84 height 20
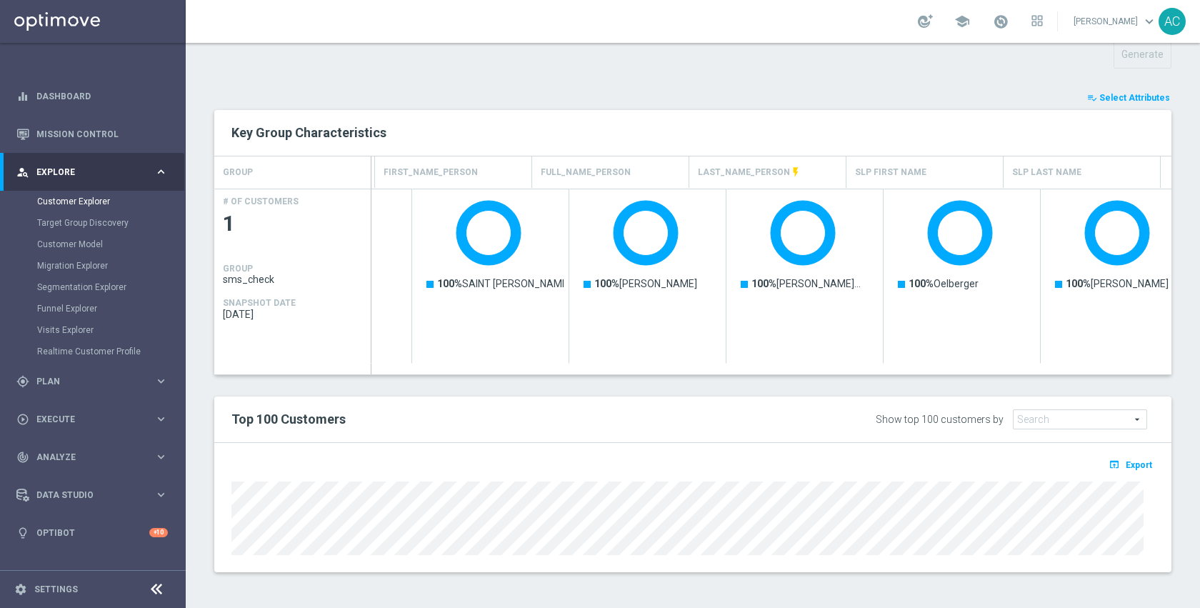
scroll to position [0, 782]
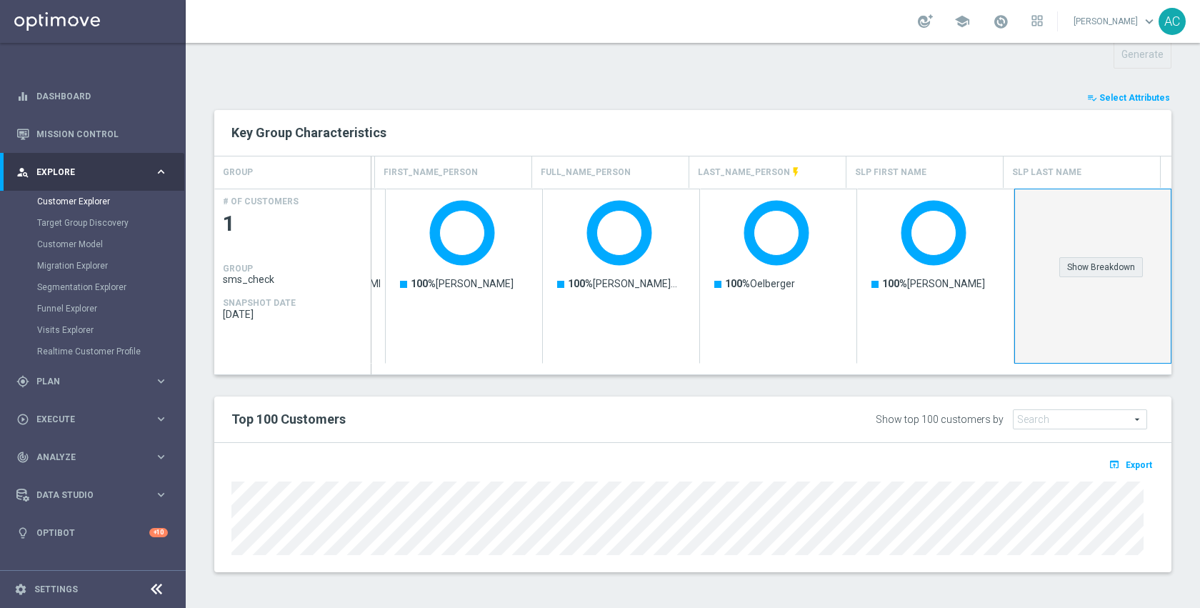
click at [1059, 270] on div "Show Breakdown" at bounding box center [1101, 267] width 84 height 20
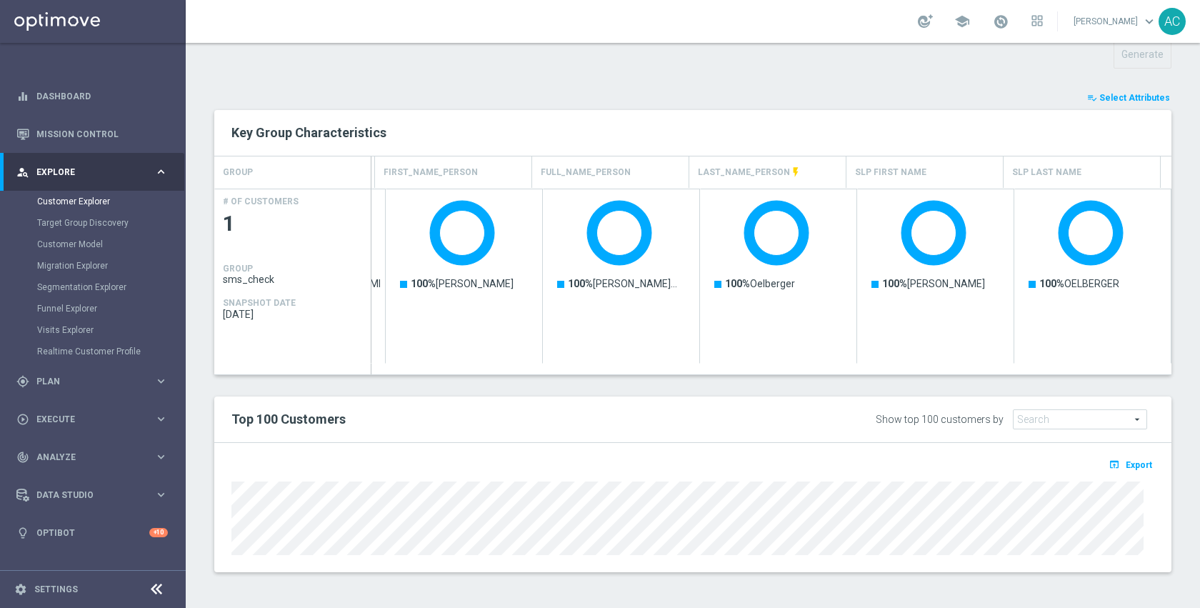
click at [709, 84] on div "TARGET GROUP sms_check sms_check arrow_drop_down Show Selected 0 of NaN" at bounding box center [693, 107] width 1014 height 973
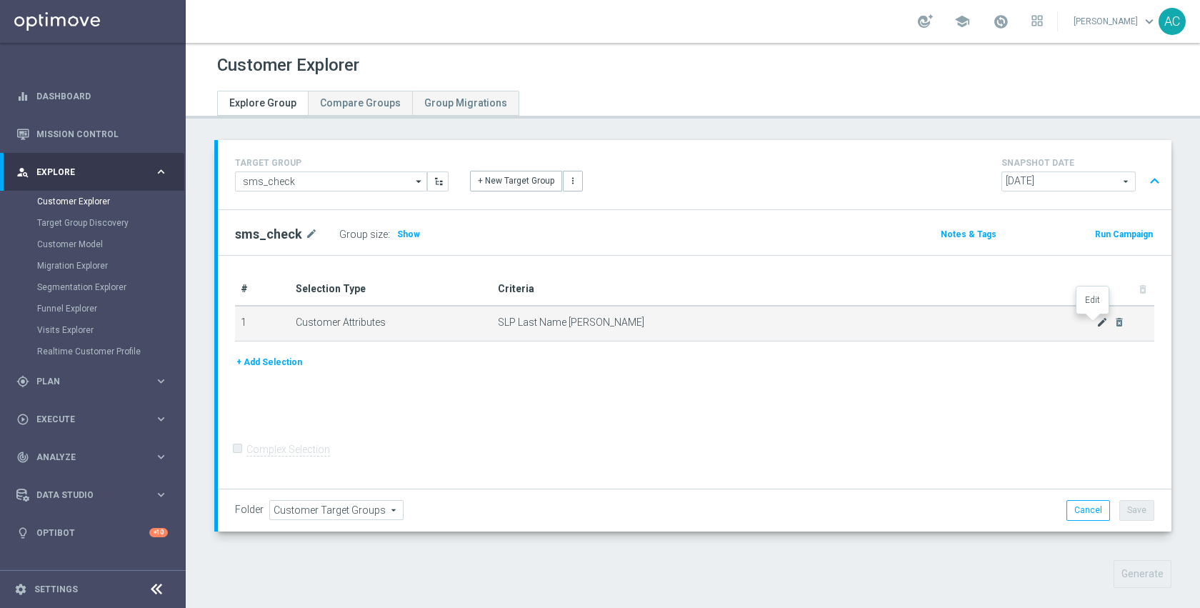
click at [1096, 321] on icon "mode_edit" at bounding box center [1101, 321] width 11 height 11
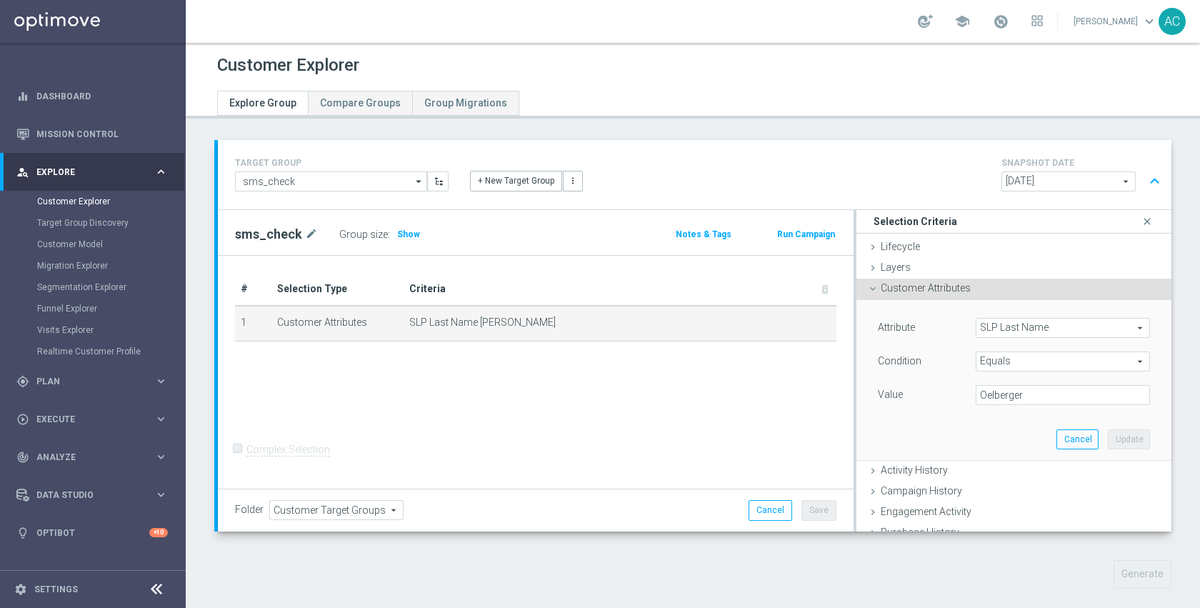
click at [1035, 324] on span "SLP Last Name" at bounding box center [1062, 328] width 173 height 19
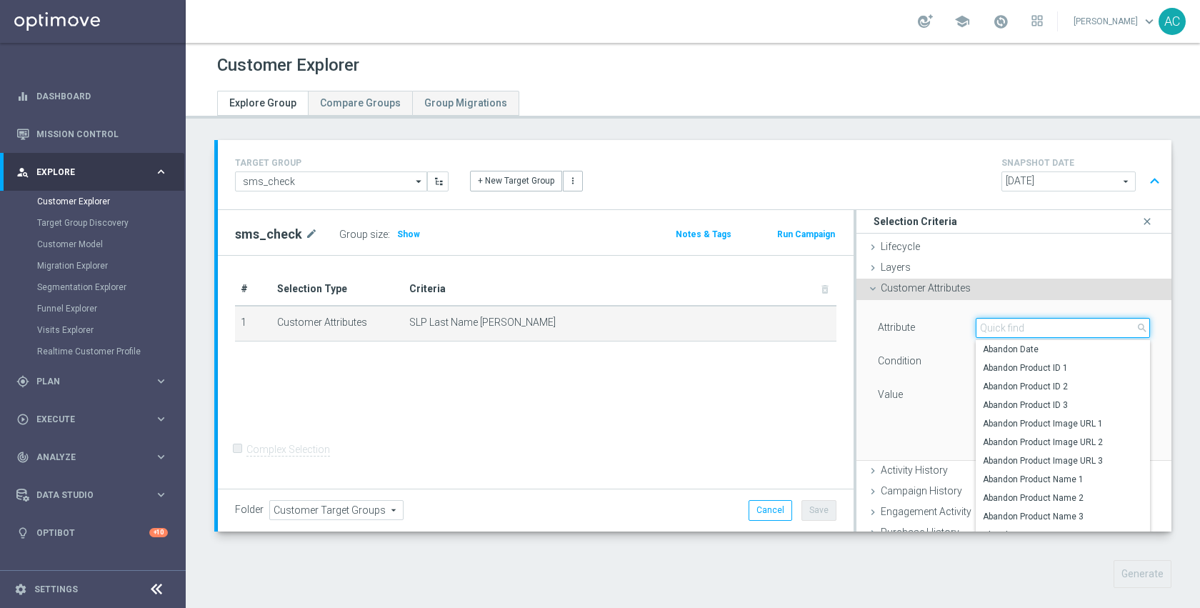
click at [1035, 325] on input "search" at bounding box center [1063, 328] width 174 height 20
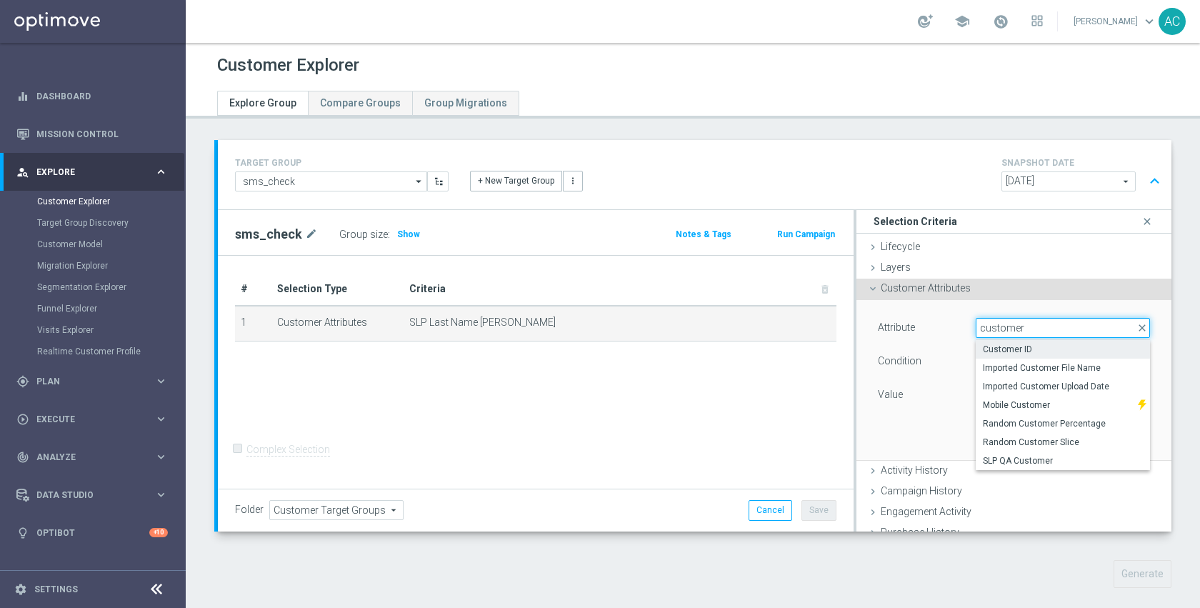
type input "customer"
click at [1041, 353] on span "Customer ID" at bounding box center [1063, 349] width 160 height 11
type input "Customer ID"
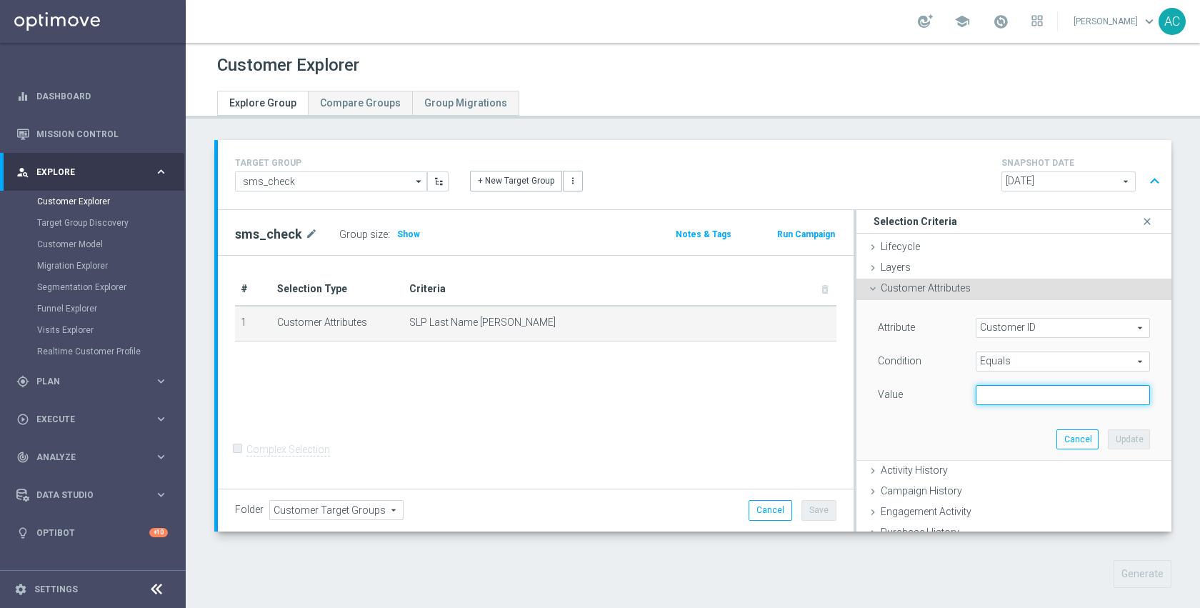
click at [1032, 394] on input "text" at bounding box center [1063, 395] width 174 height 20
paste input "CAP.PRD_RTLSHARE_V.BU_BU_MID_OWN_BU_MID_MKT_CUST_V"
type input "CAP.PRD_RTLSHARE_V.BU_BU_MID_OWN_BU_MID_MKT_CUST_V"
click at [1110, 435] on button "Update" at bounding box center [1129, 439] width 42 height 20
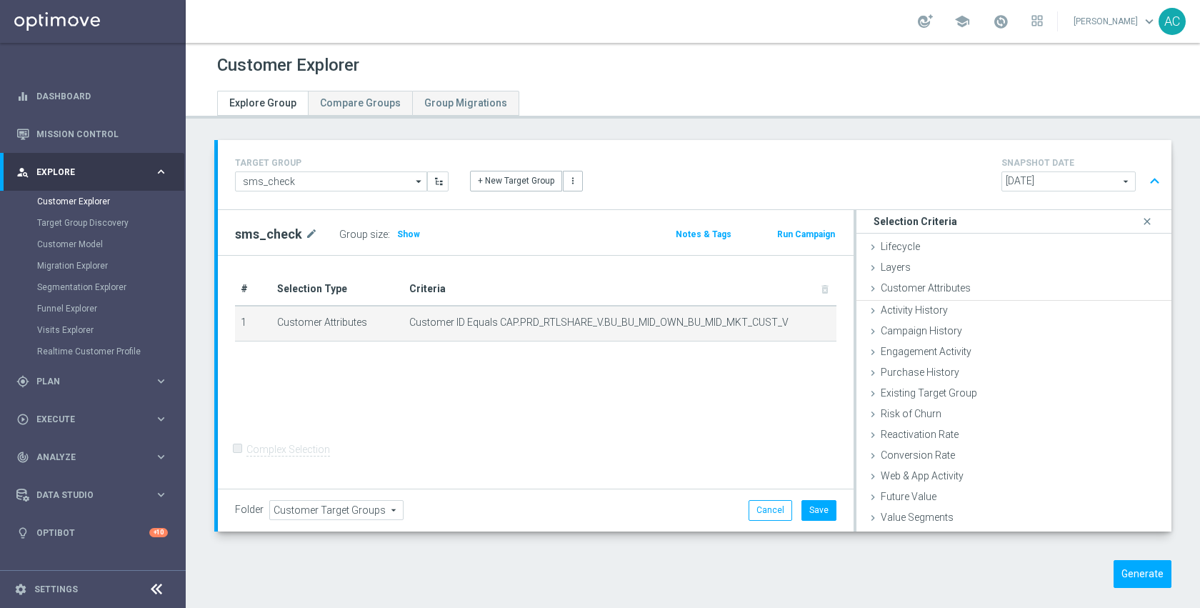
scroll to position [0, 0]
click at [797, 322] on icon "mode_edit" at bounding box center [802, 321] width 11 height 11
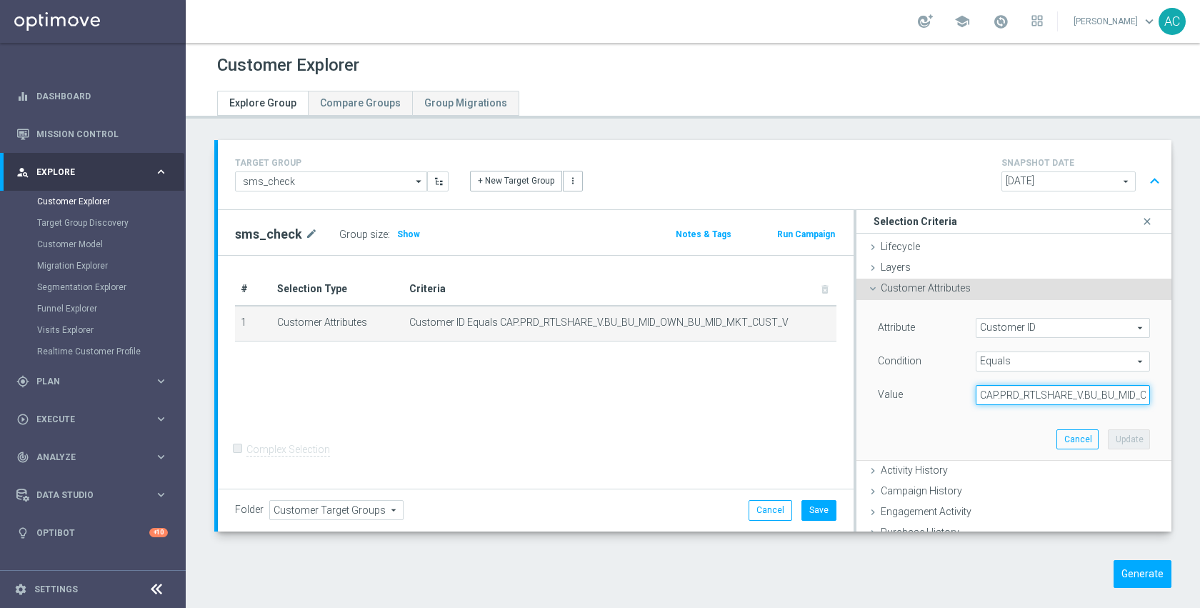
click at [1044, 396] on input "CAP.PRD_RTLSHARE_V.BU_BU_MID_OWN_BU_MID_MKT_CUST_V" at bounding box center [1063, 395] width 174 height 20
paste input "10118687003"
type input "10118687003"
click at [1127, 435] on button "Update" at bounding box center [1129, 439] width 42 height 20
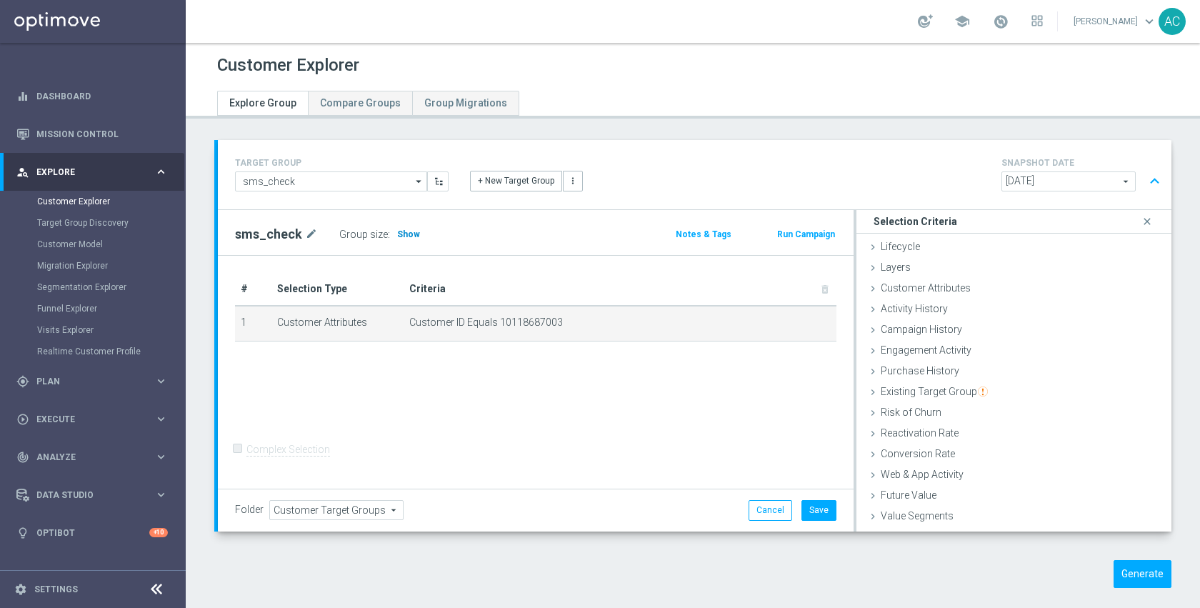
click at [414, 237] on h3 "Show" at bounding box center [409, 234] width 26 height 16
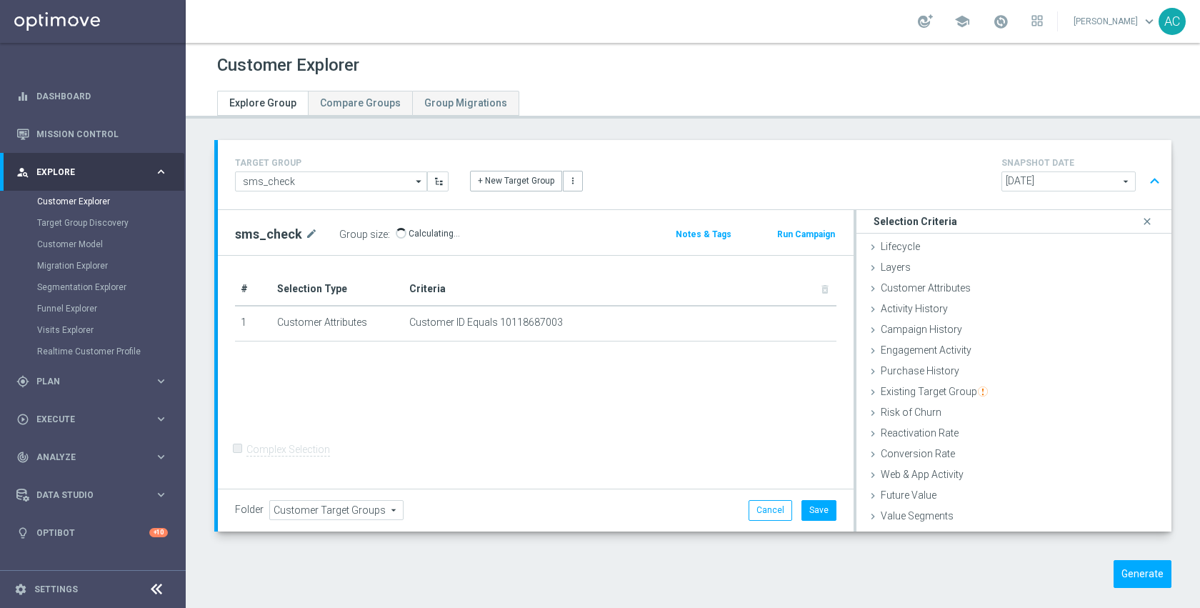
click at [618, 422] on div "# Selection Type Criteria delete_forever 1 Customer Attributes Customer ID Equa…" at bounding box center [536, 373] width 636 height 234
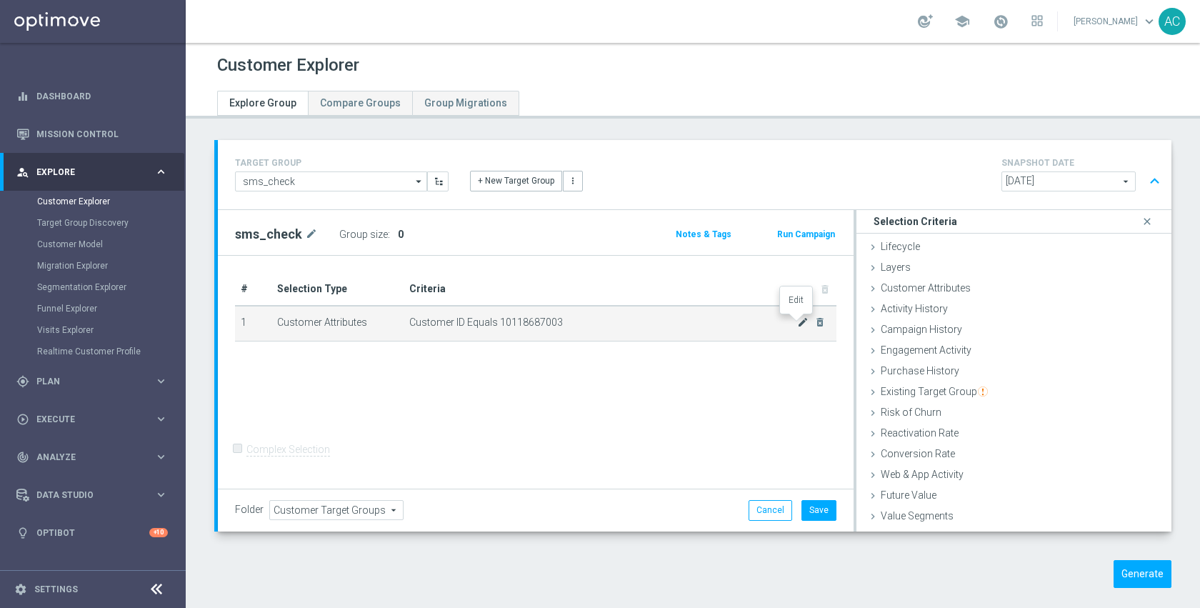
click at [797, 322] on icon "mode_edit" at bounding box center [802, 321] width 11 height 11
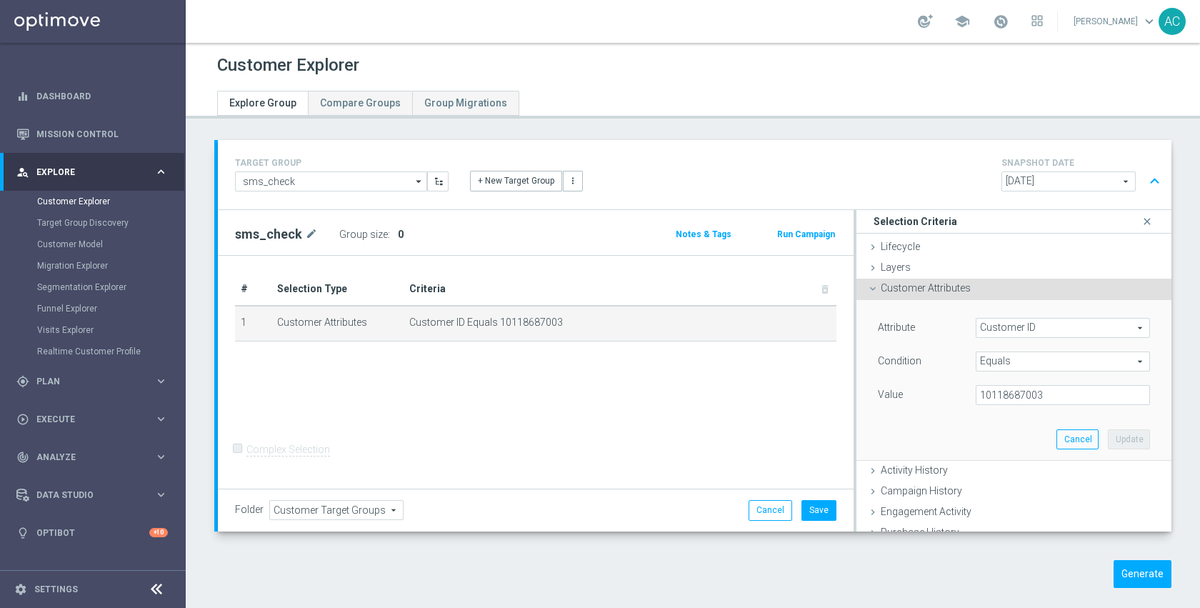
click at [1024, 324] on span "Customer ID" at bounding box center [1062, 328] width 173 height 19
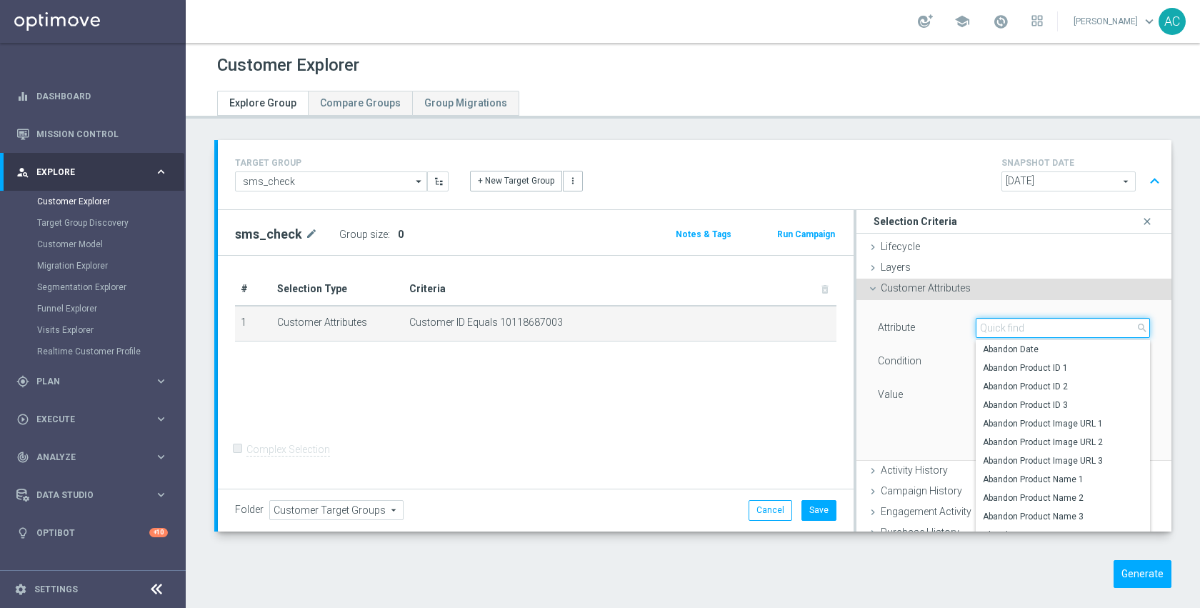
click at [1024, 324] on input "search" at bounding box center [1063, 328] width 174 height 20
type input "email a"
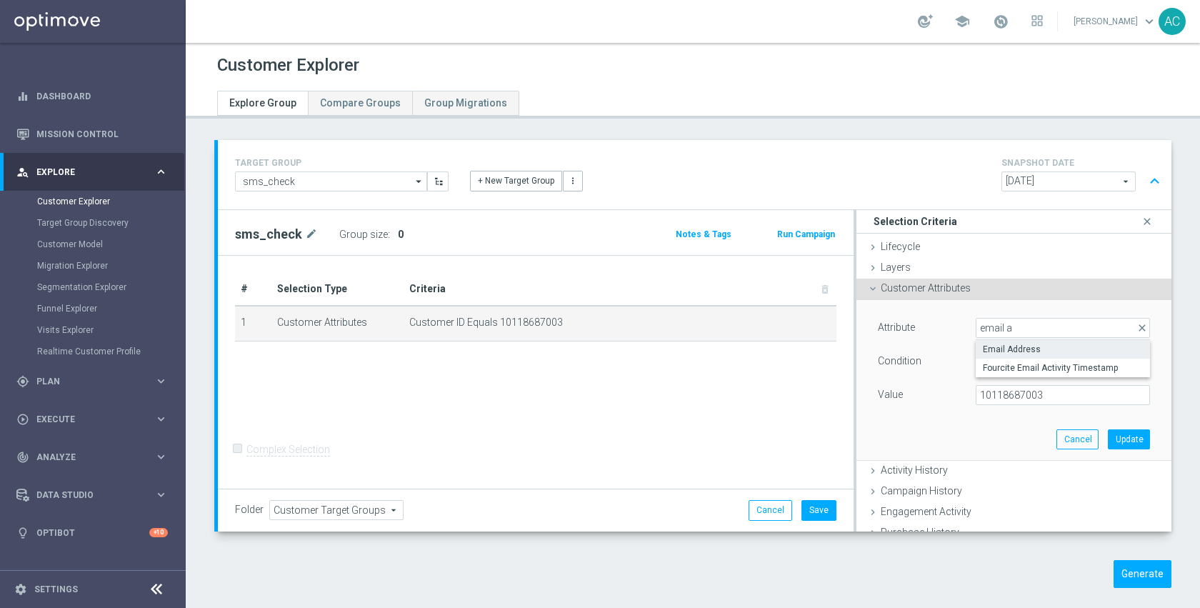
click at [1021, 346] on span "Email Address" at bounding box center [1063, 349] width 160 height 11
type input "Email Address"
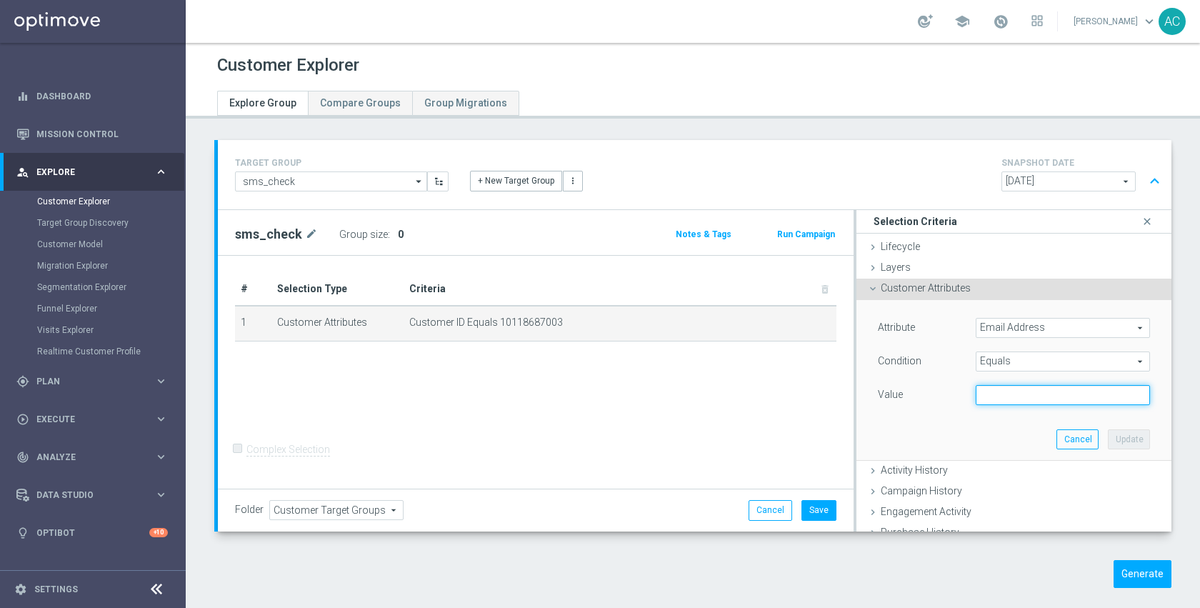
click at [1021, 394] on input "text" at bounding box center [1063, 395] width 174 height 20
paste input "oelberger@sbcglobal.net"
type input "oelberger@sbcglobal.net"
click at [1111, 432] on button "Update" at bounding box center [1129, 439] width 42 height 20
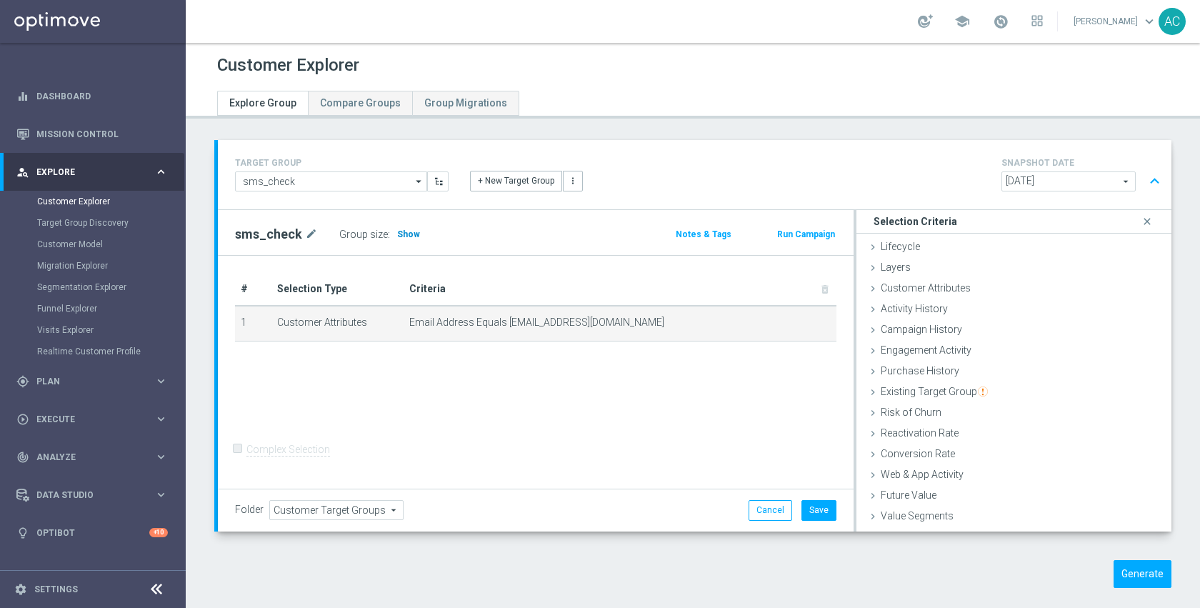
click at [403, 236] on span "Show" at bounding box center [408, 234] width 23 height 10
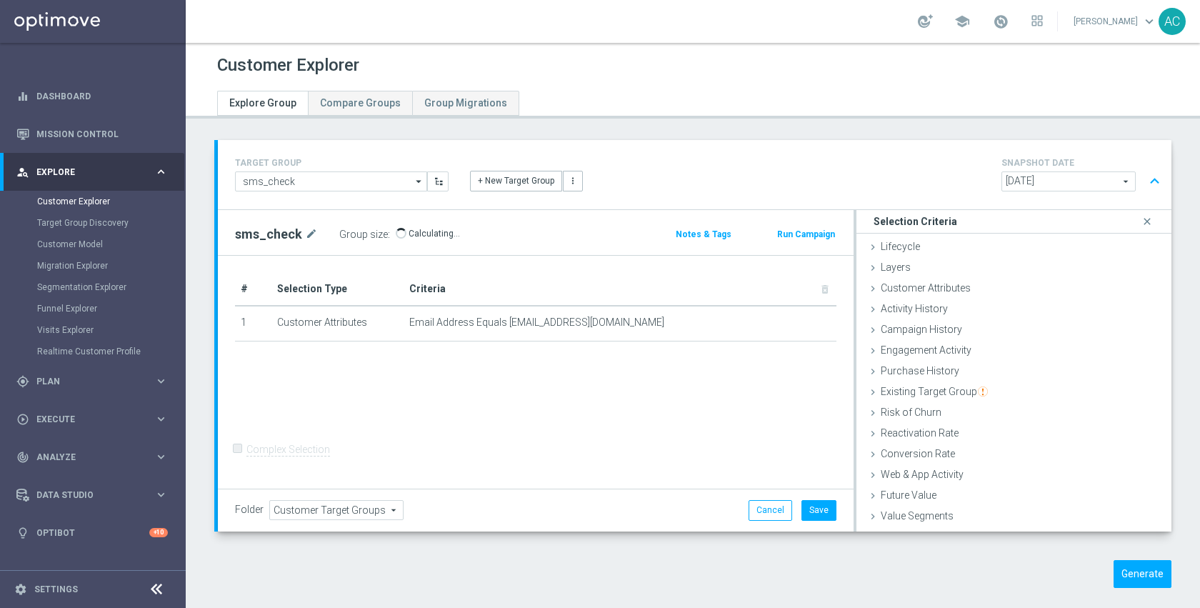
click at [509, 373] on div "# Selection Type Criteria delete_forever 1 Customer Attributes Email Address Eq…" at bounding box center [536, 373] width 636 height 234
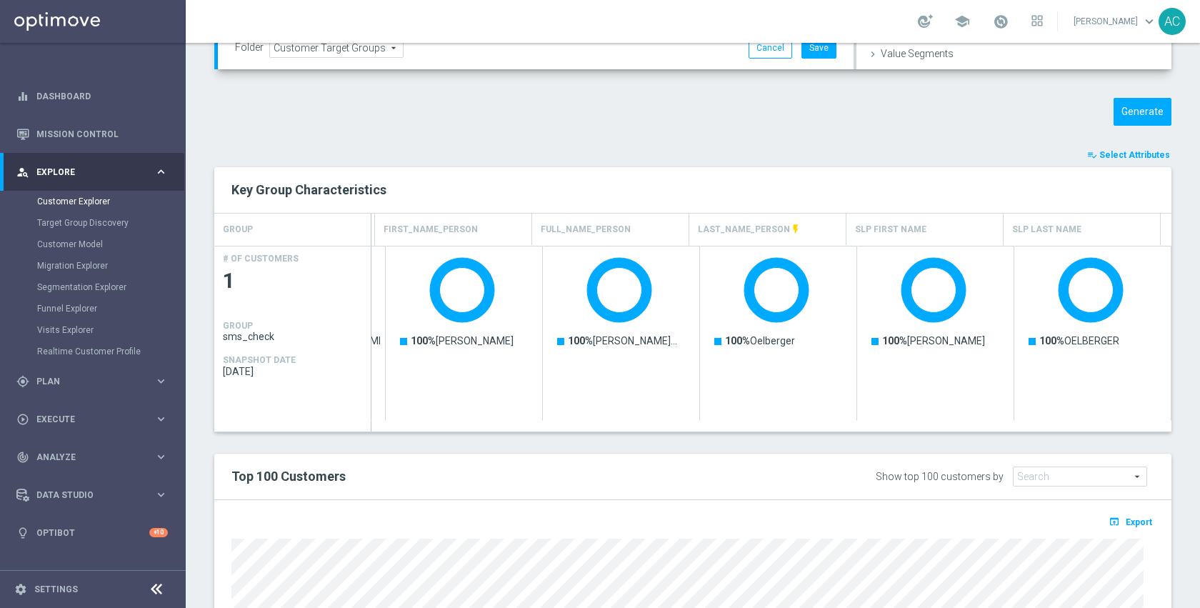
scroll to position [519, 0]
